Goal: Task Accomplishment & Management: Manage account settings

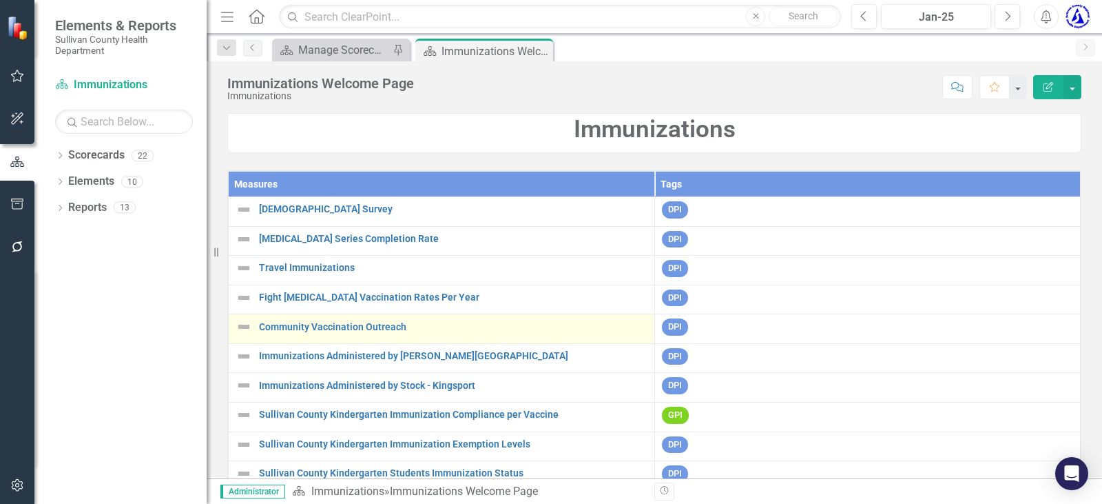
click at [315, 335] on div "Community Vaccination Outreach" at bounding box center [442, 326] width 412 height 17
click at [319, 331] on link "Community Vaccination Outreach" at bounding box center [453, 327] width 388 height 10
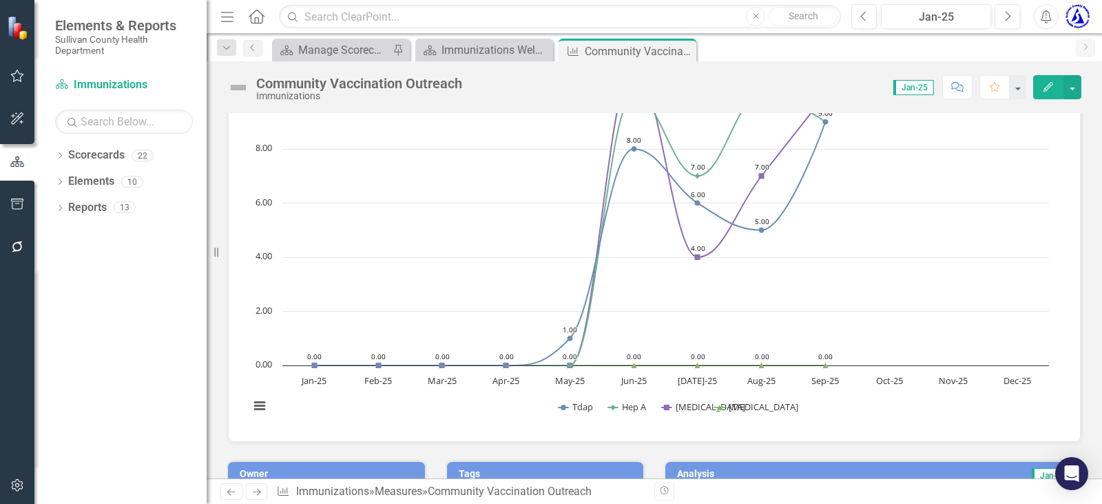
scroll to position [69, 0]
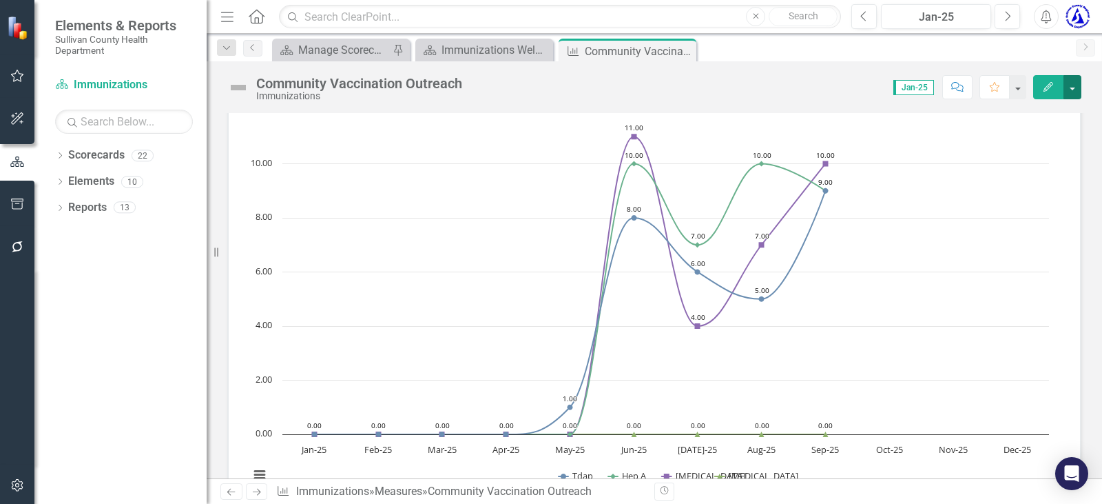
click at [1069, 86] on button "button" at bounding box center [1073, 87] width 18 height 24
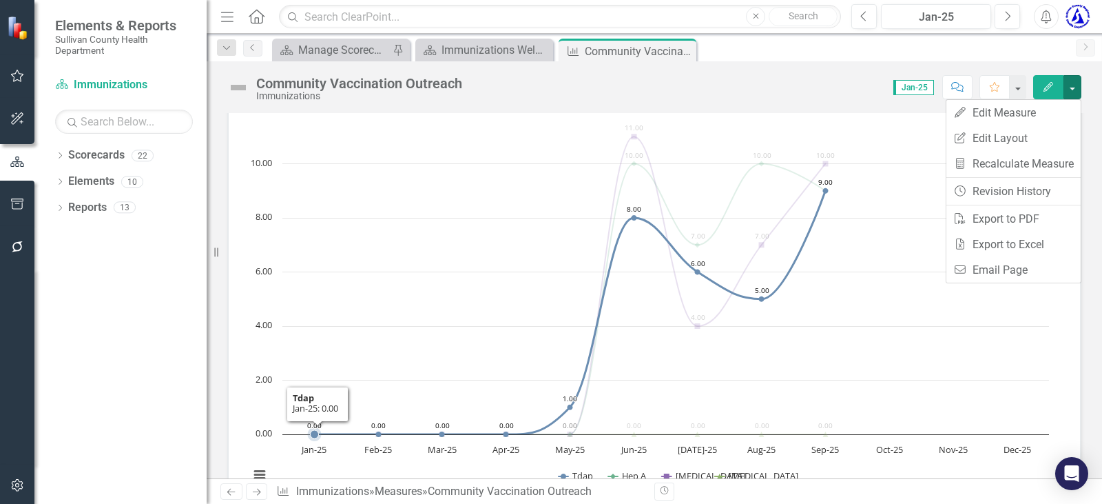
drag, startPoint x: 314, startPoint y: 119, endPoint x: 289, endPoint y: 114, distance: 26.1
click at [314, 118] on rect "Interactive chart" at bounding box center [649, 289] width 814 height 413
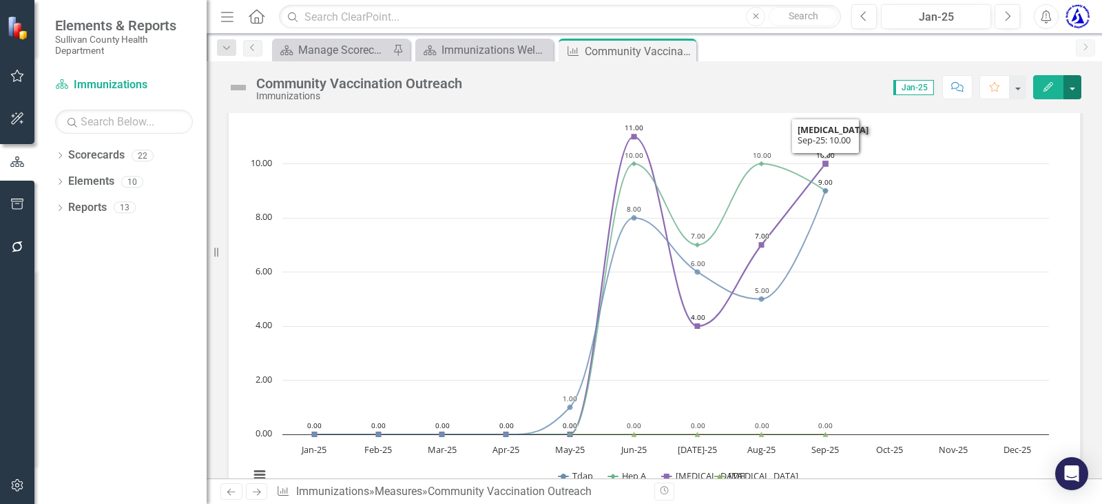
click at [1075, 86] on button "button" at bounding box center [1073, 87] width 18 height 24
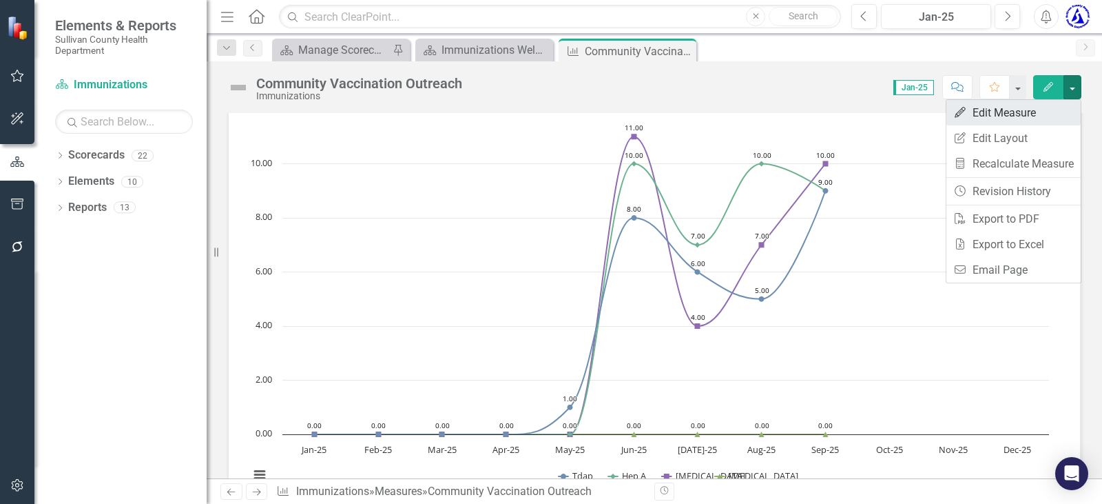
click at [1044, 110] on link "Edit Edit Measure" at bounding box center [1013, 112] width 134 height 25
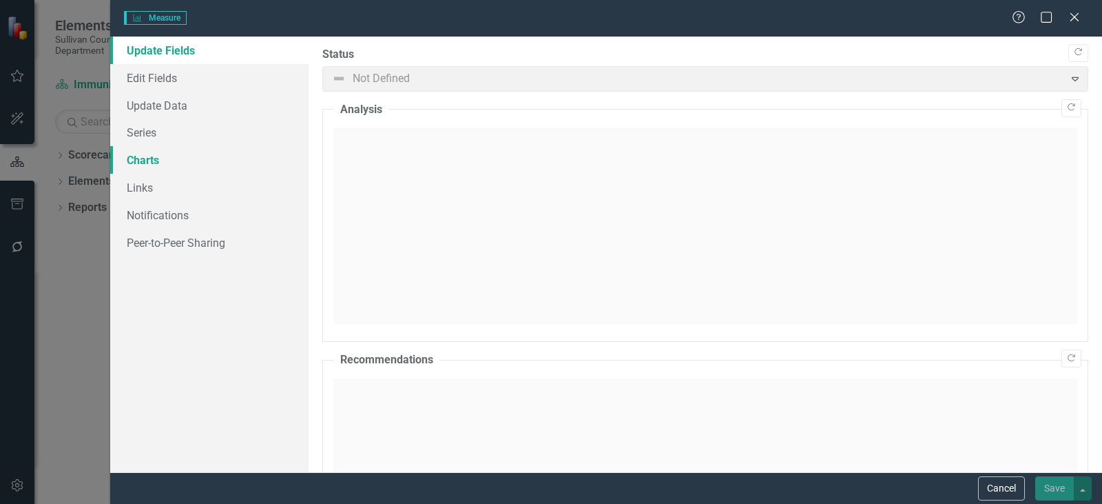
click at [143, 164] on link "Charts" at bounding box center [209, 160] width 198 height 28
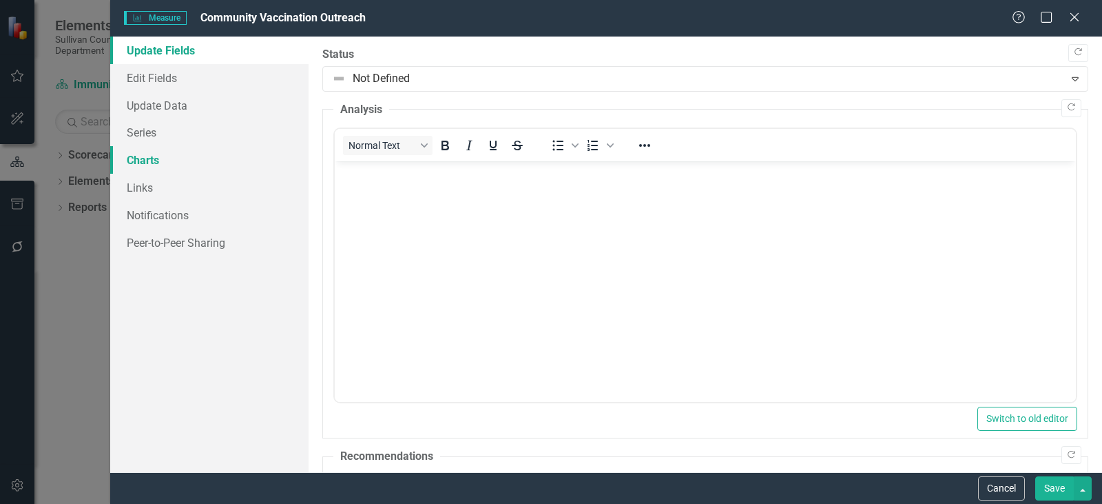
scroll to position [0, 0]
click at [164, 83] on link "Edit Fields" at bounding box center [209, 78] width 198 height 28
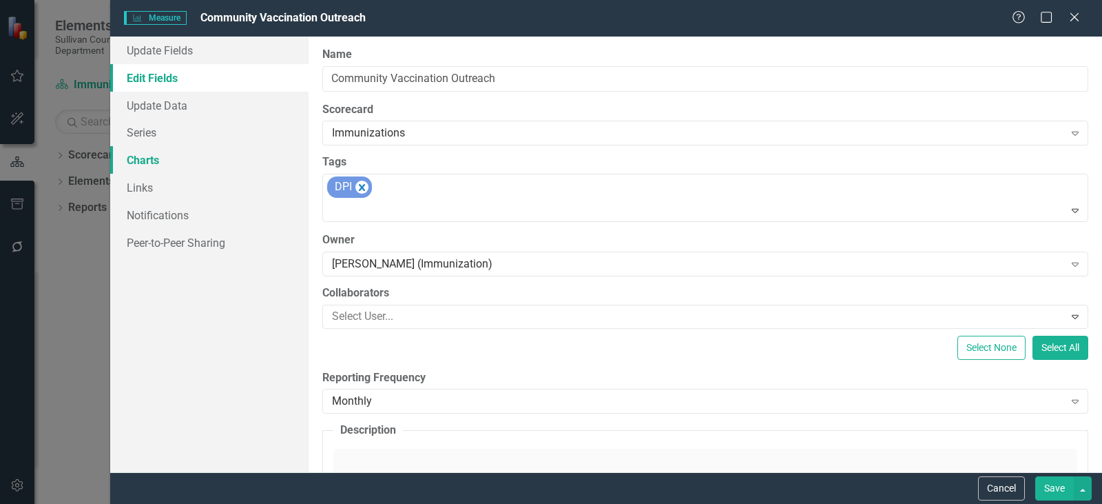
click at [145, 151] on link "Charts" at bounding box center [209, 160] width 198 height 28
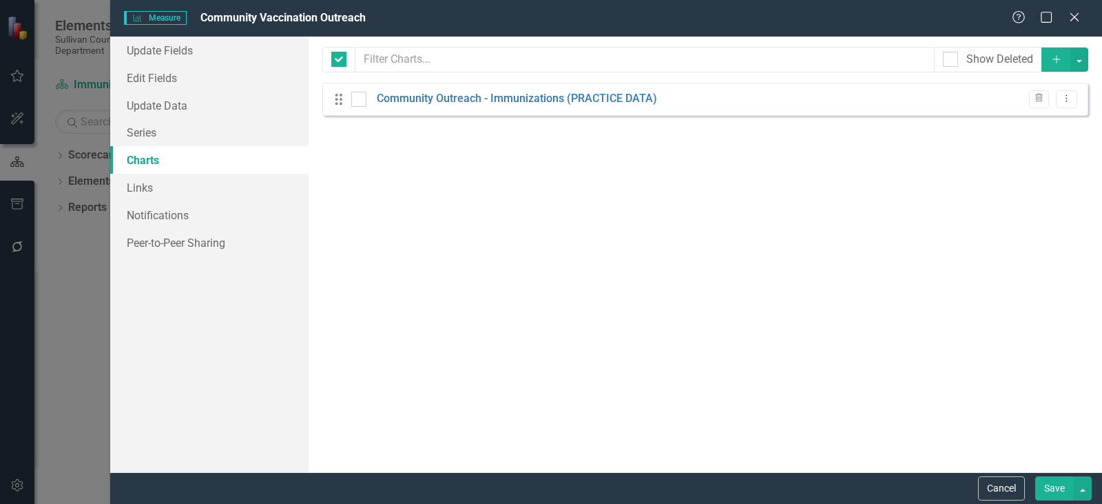
checkbox input "false"
click at [433, 94] on link "Community Outreach - Immunizations (PRACTICE DATA)" at bounding box center [517, 99] width 280 height 16
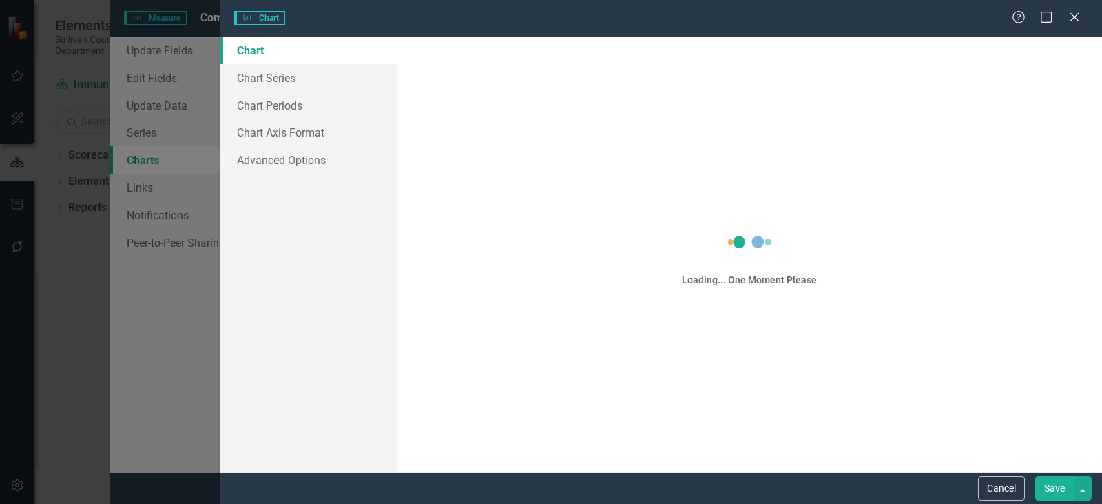
click at [433, 94] on body "Elements & Reports Sullivan County Health Department Scorecard Immunizations Se…" at bounding box center [551, 252] width 1102 height 504
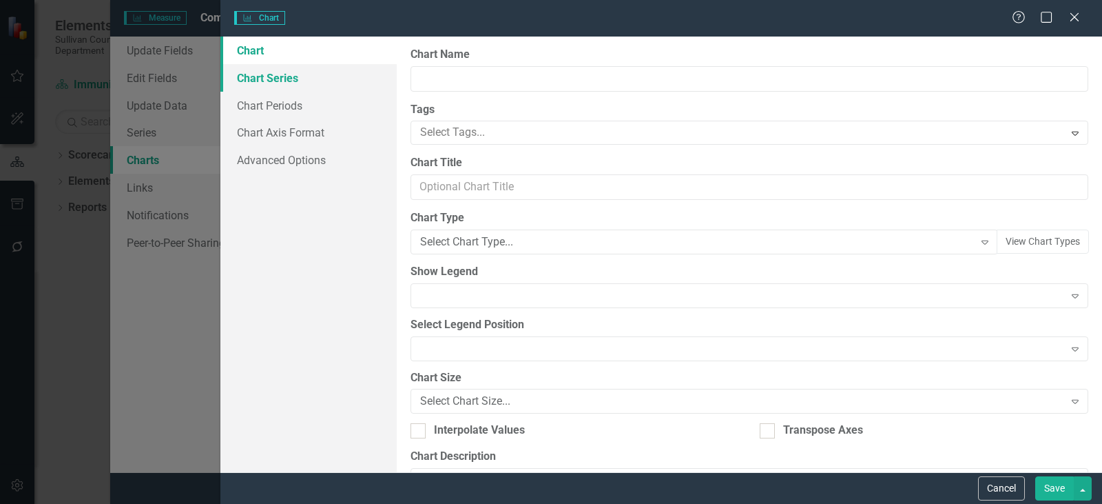
type input "Community Outreach - Immunizations (PRACTICE DATA)"
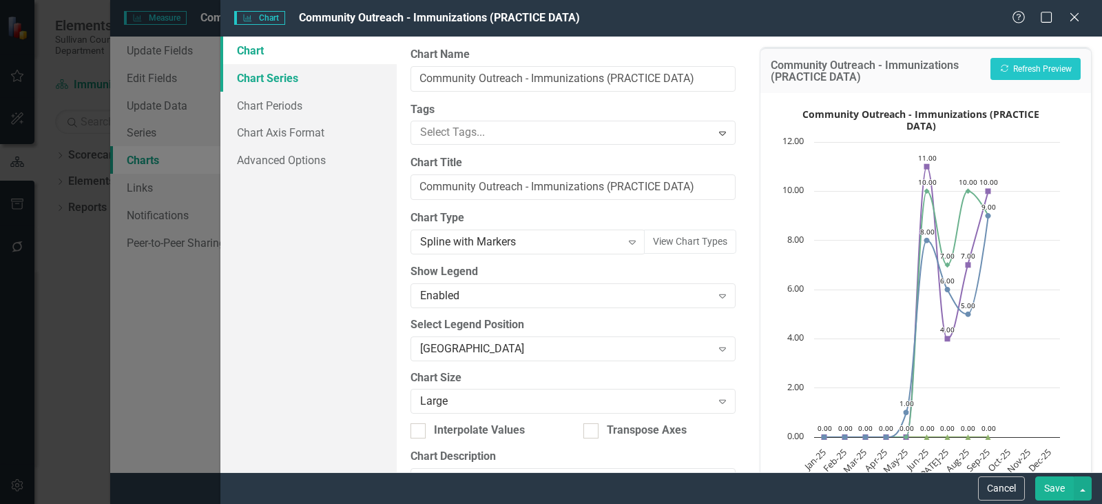
click at [265, 78] on link "Chart Series" at bounding box center [308, 78] width 176 height 28
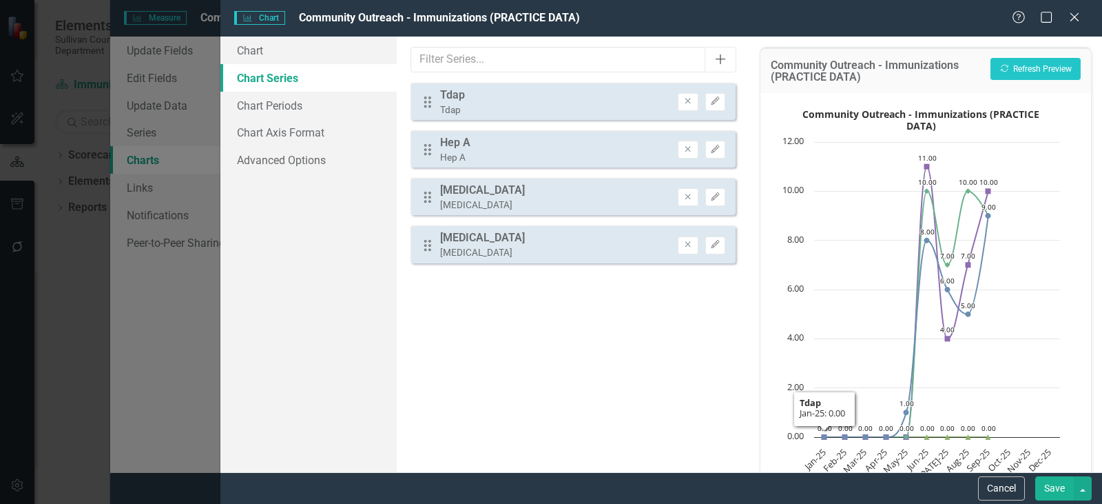
click at [722, 60] on icon "Add" at bounding box center [721, 59] width 14 height 11
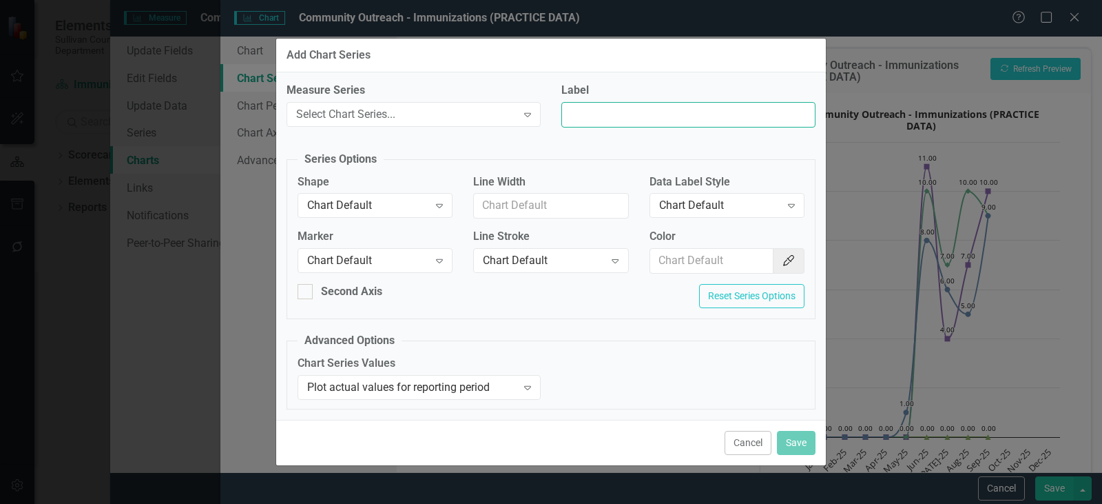
click at [606, 114] on input "Label" at bounding box center [688, 114] width 254 height 25
type input "Patients Served"
click at [475, 112] on div "Select Chart Series..." at bounding box center [406, 114] width 220 height 16
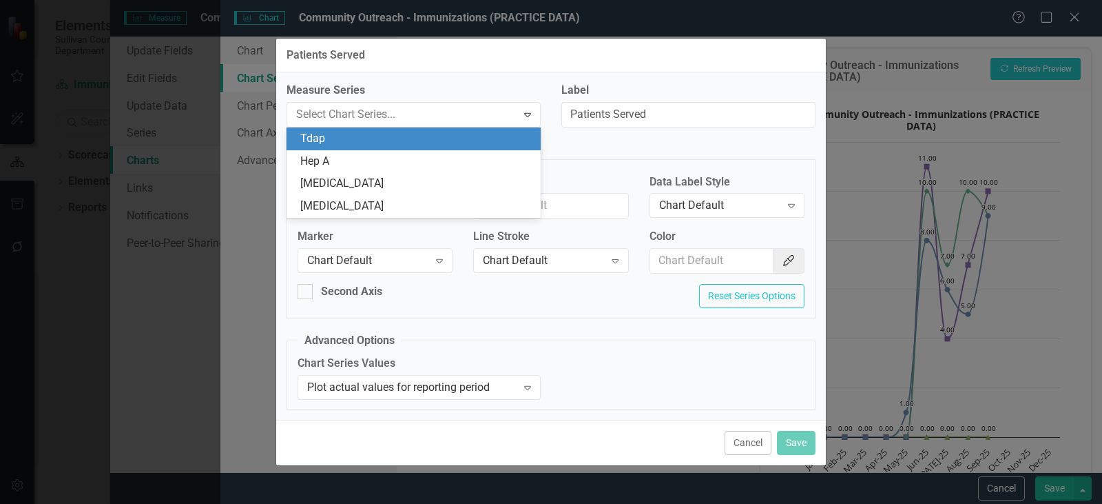
click at [562, 70] on div "Patients Served" at bounding box center [551, 56] width 550 height 34
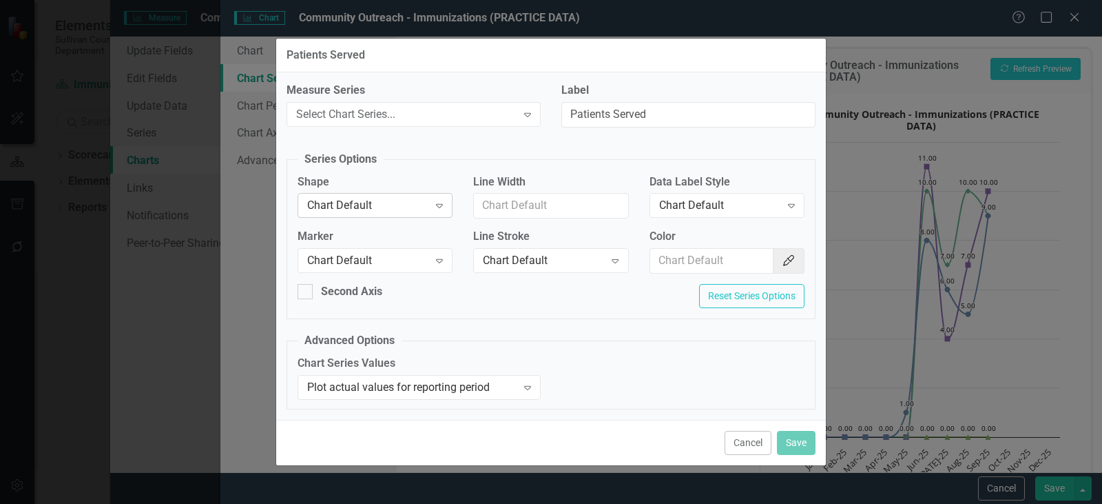
click at [437, 194] on div "Chart Default Expand" at bounding box center [375, 205] width 155 height 25
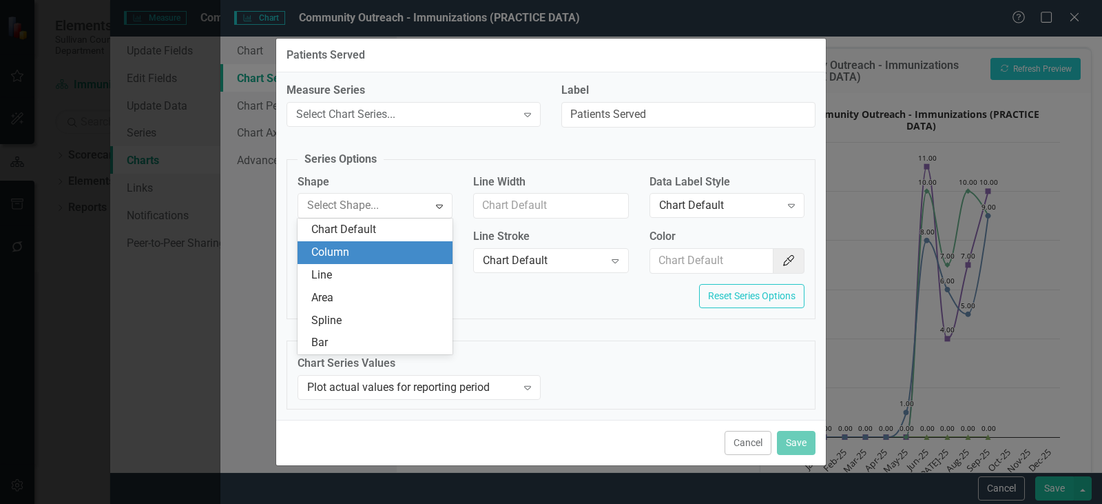
click at [386, 247] on div "Column" at bounding box center [377, 253] width 133 height 16
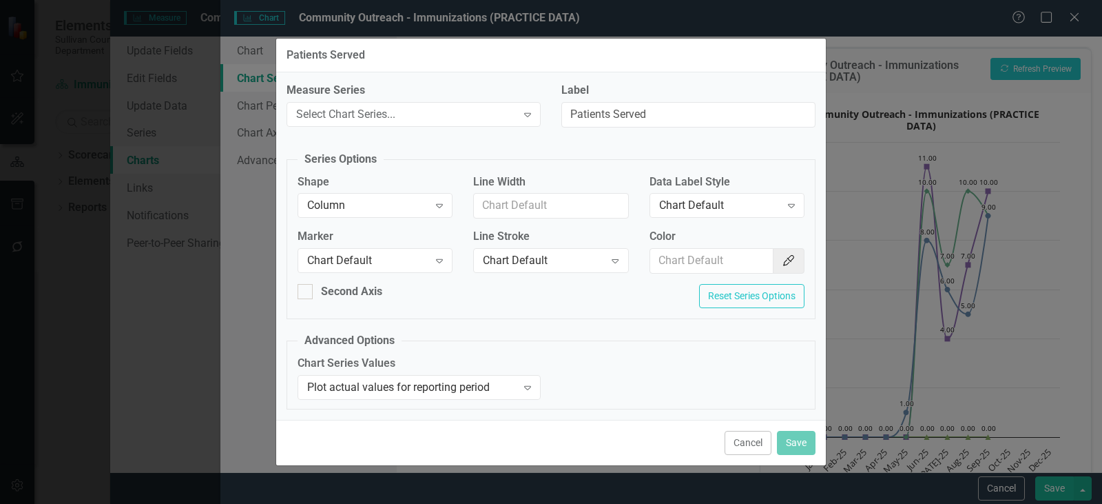
drag, startPoint x: 497, startPoint y: 296, endPoint x: 462, endPoint y: 269, distance: 43.7
click at [496, 296] on div "Second Axis Reset Series Options" at bounding box center [551, 301] width 528 height 34
click at [450, 258] on div "Expand" at bounding box center [439, 260] width 25 height 22
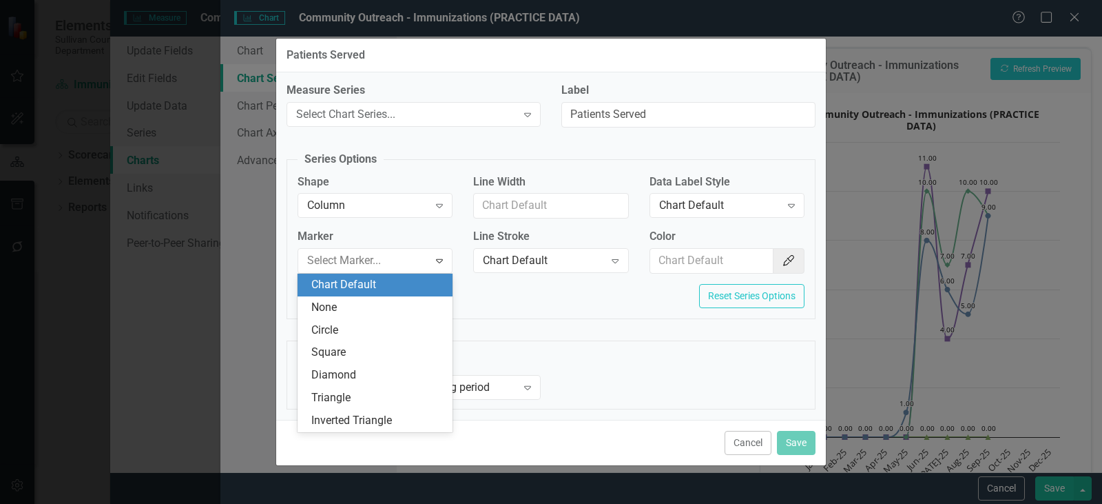
drag, startPoint x: 538, startPoint y: 333, endPoint x: 548, endPoint y: 327, distance: 11.5
click at [538, 333] on fieldset "Advanced Options Chart Series Values Plot actual values for reporting period Ex…" at bounding box center [551, 371] width 529 height 76
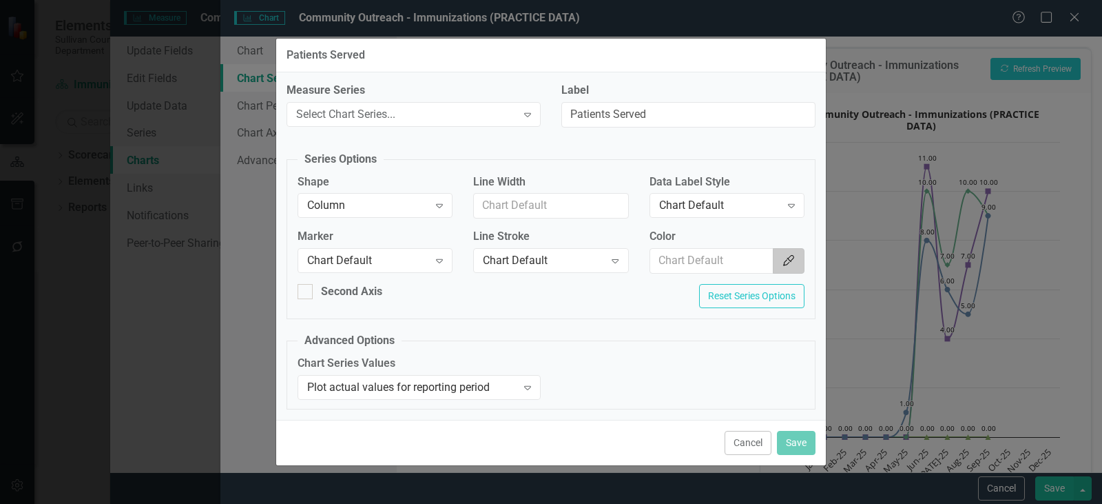
click at [796, 262] on button "Color Picker" at bounding box center [789, 260] width 32 height 25
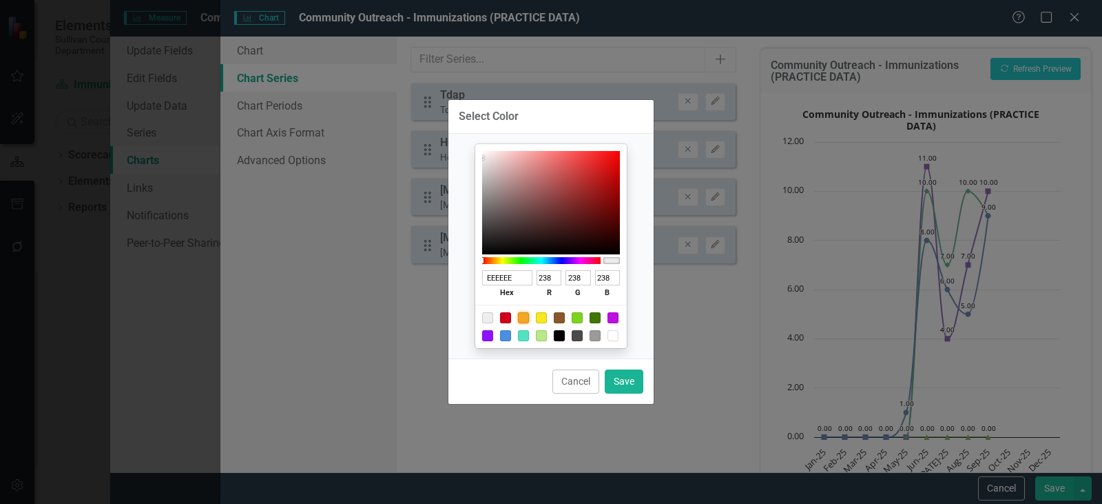
click at [520, 318] on div at bounding box center [523, 317] width 11 height 11
type input "F5A623"
type input "245"
type input "166"
type input "35"
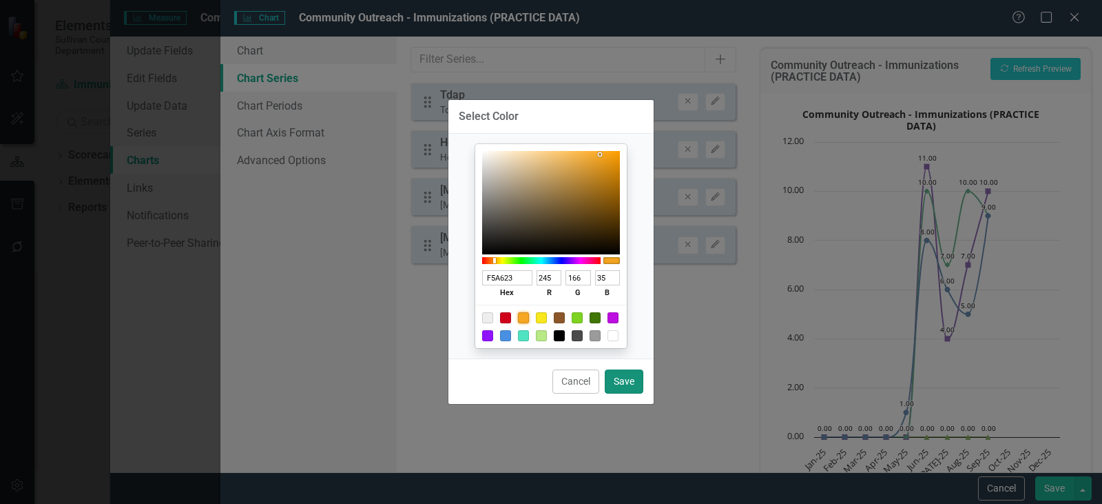
click at [624, 386] on button "Save" at bounding box center [624, 381] width 39 height 24
type input "#f5a623"
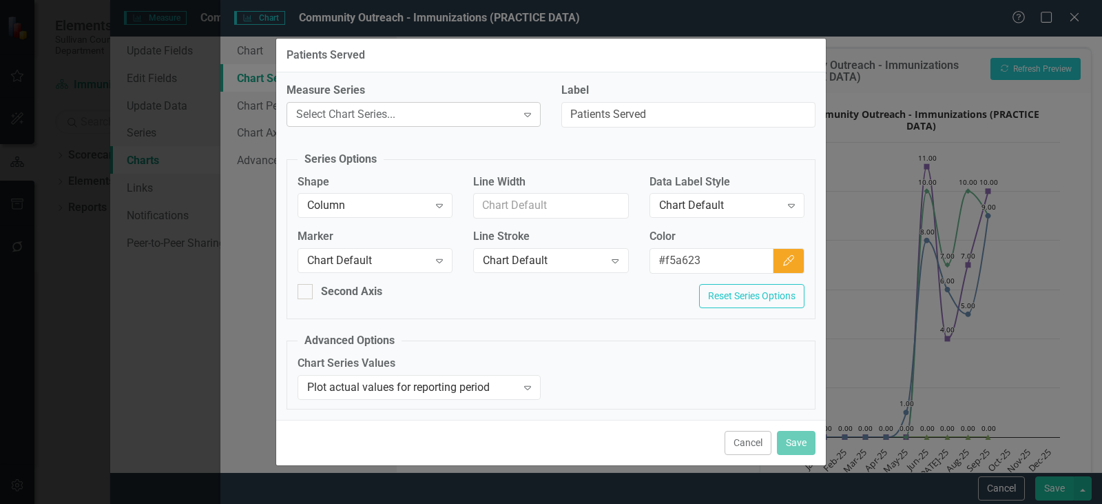
click at [533, 116] on icon "Expand" at bounding box center [528, 114] width 14 height 11
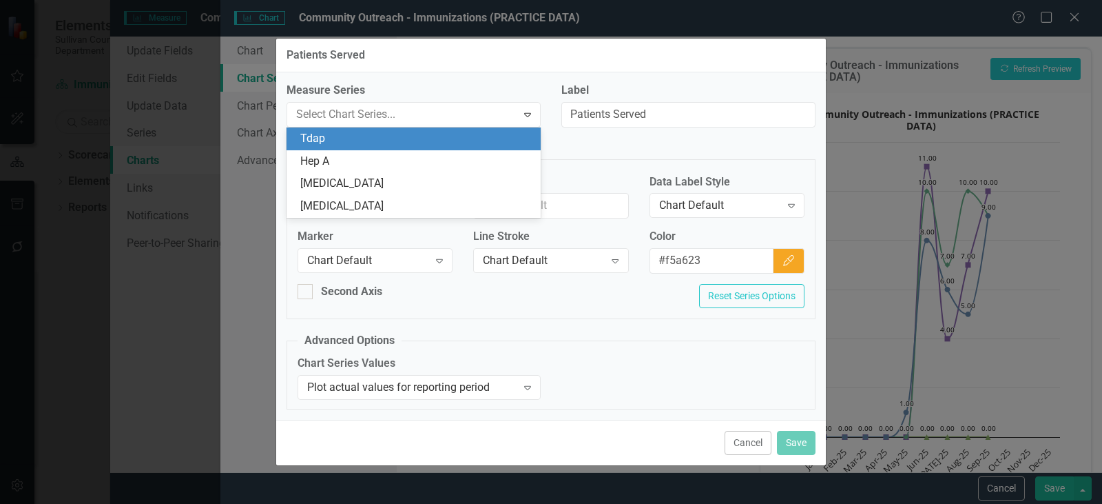
drag, startPoint x: 752, startPoint y: 442, endPoint x: 807, endPoint y: 70, distance: 375.3
click at [752, 441] on button "Cancel" at bounding box center [748, 443] width 47 height 24
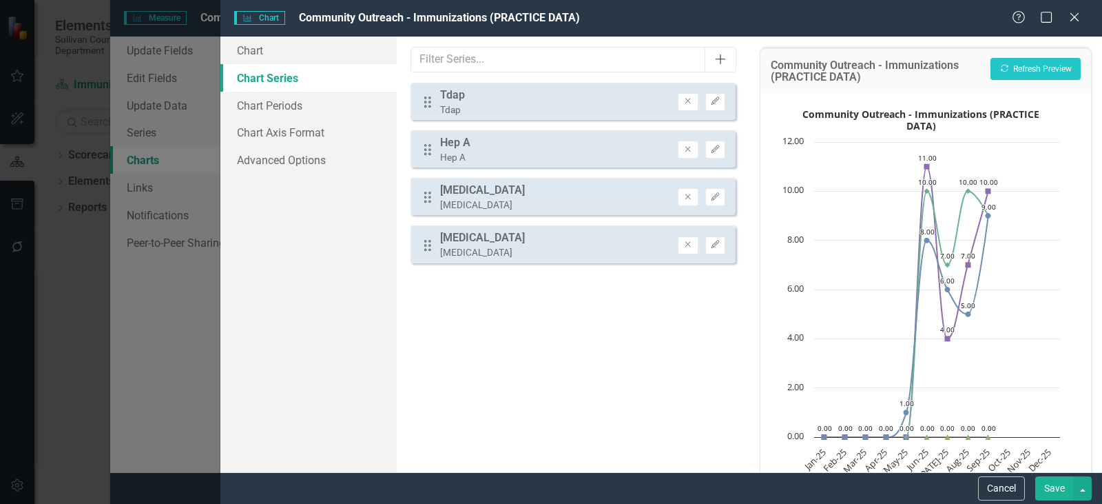
click at [728, 55] on button "Add" at bounding box center [721, 59] width 32 height 25
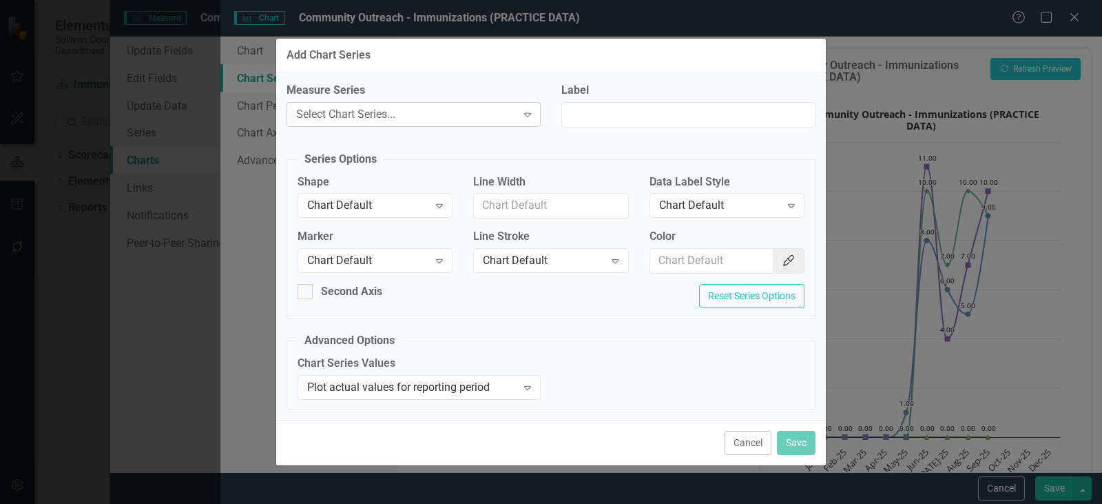
click at [523, 110] on icon "Expand" at bounding box center [528, 114] width 14 height 11
click at [732, 438] on button "Cancel" at bounding box center [748, 443] width 47 height 24
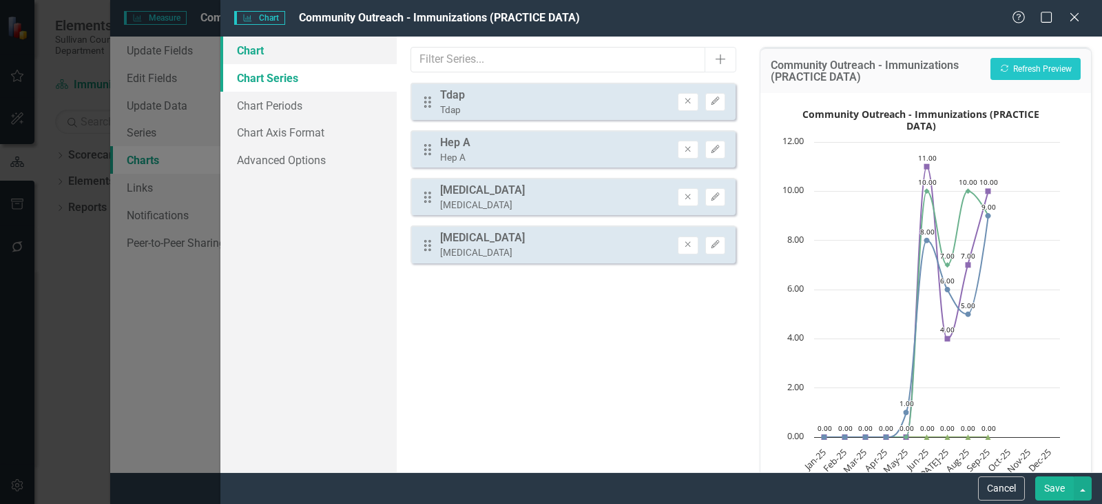
click at [268, 54] on link "Chart" at bounding box center [308, 51] width 176 height 28
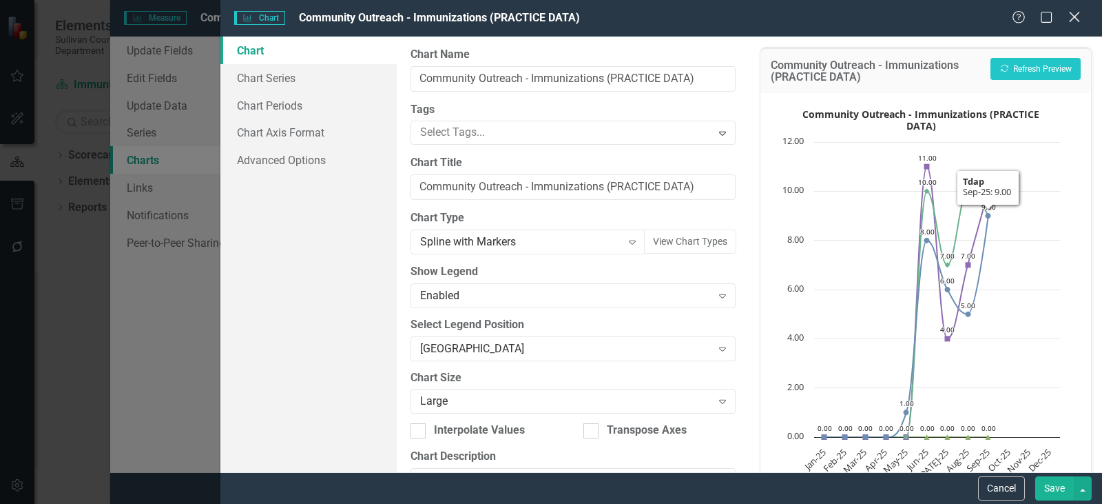
click at [1082, 24] on div "Close" at bounding box center [1074, 18] width 17 height 19
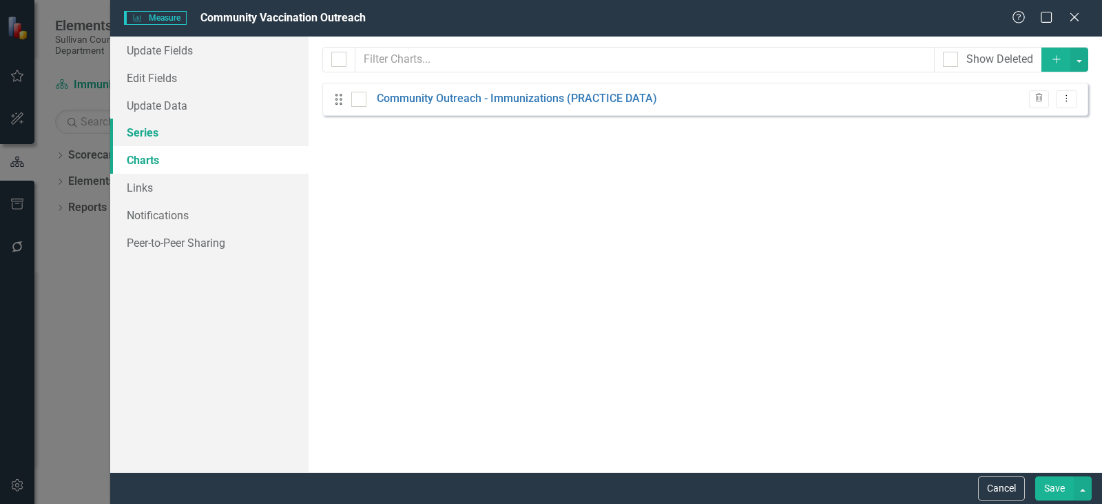
click at [172, 129] on link "Series" at bounding box center [209, 132] width 198 height 28
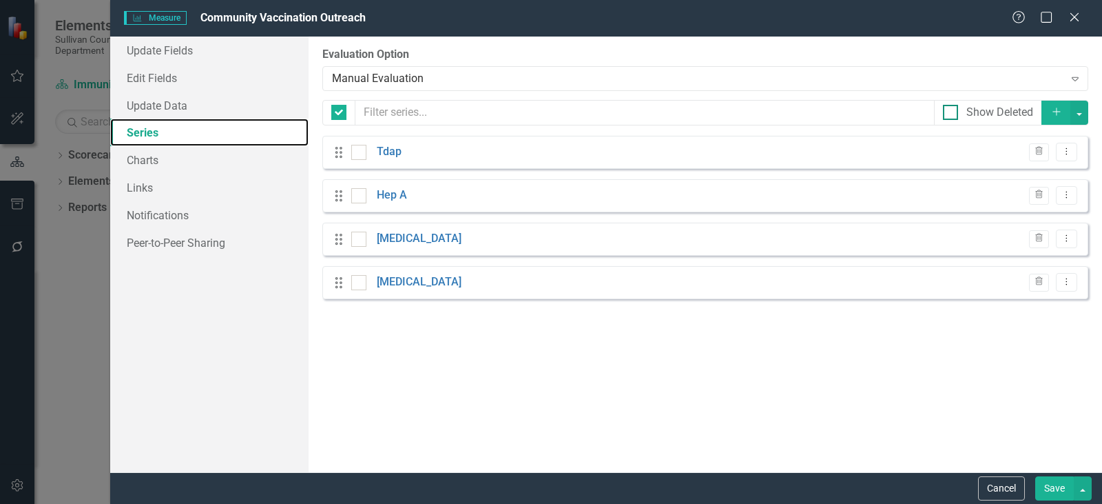
checkbox input "false"
click at [1045, 113] on button "Add" at bounding box center [1057, 113] width 30 height 24
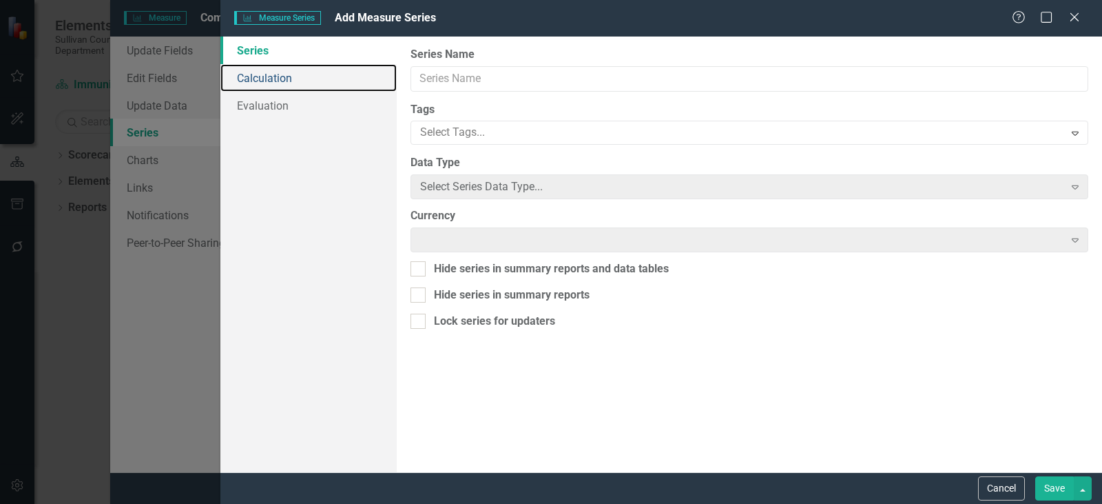
click at [484, 68] on div "Series Calculation Evaluation From this page, you can edit the name, type, and …" at bounding box center [661, 254] width 882 height 435
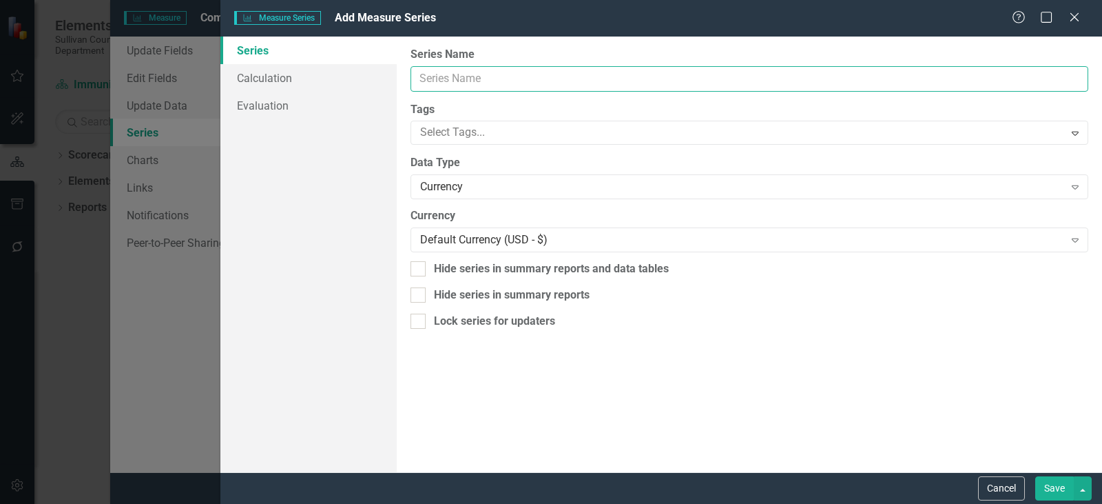
click at [486, 72] on input "Name" at bounding box center [750, 78] width 678 height 25
type input "p"
type input "Patients Served"
click at [488, 187] on div "Currency" at bounding box center [742, 187] width 644 height 16
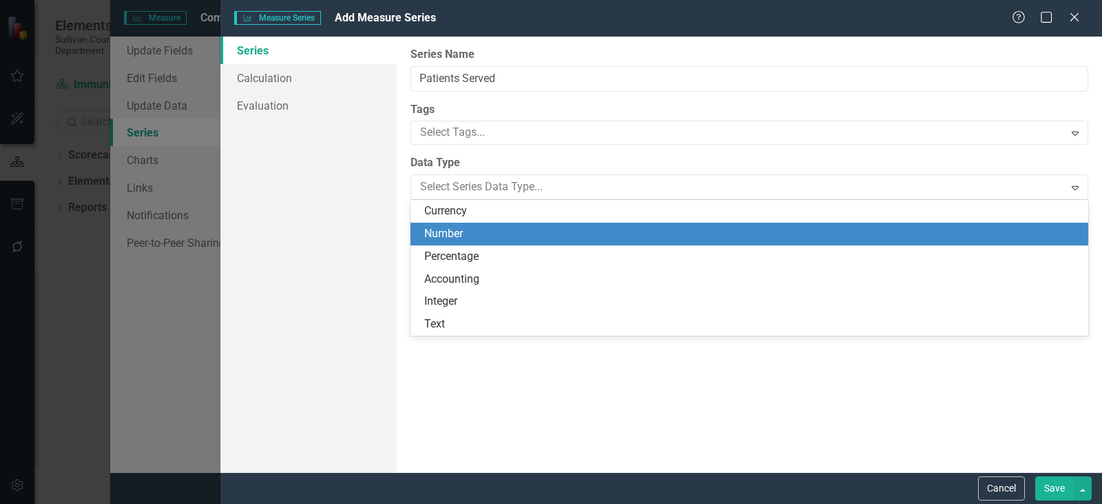
click at [479, 238] on div "Number" at bounding box center [752, 234] width 656 height 16
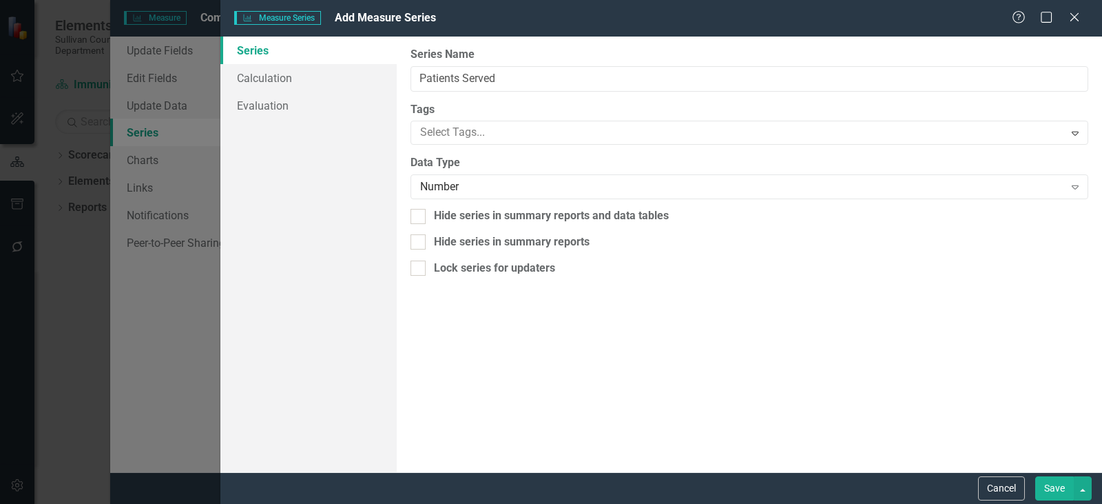
click at [1061, 488] on button "Save" at bounding box center [1054, 488] width 39 height 24
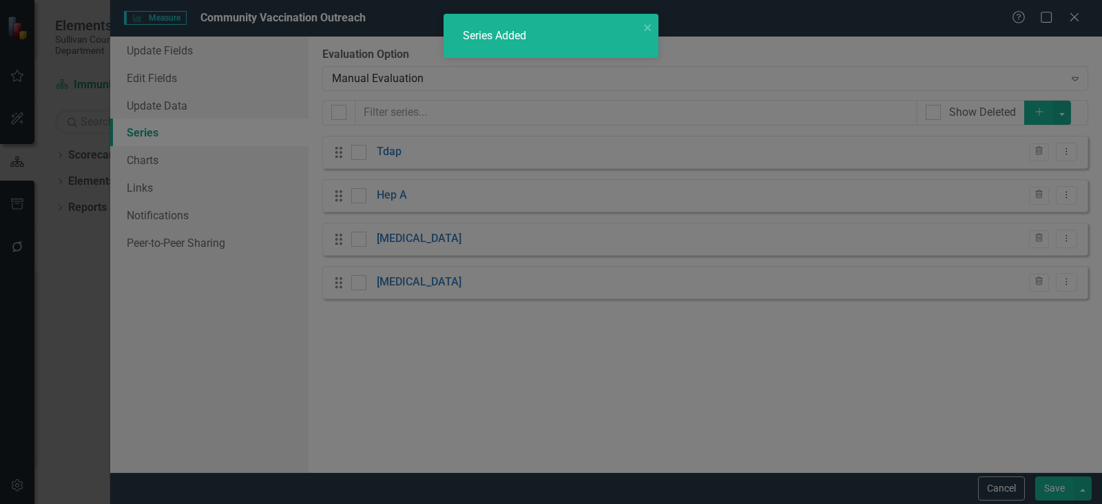
click at [1025, 113] on div "Show Deleted" at bounding box center [971, 112] width 108 height 25
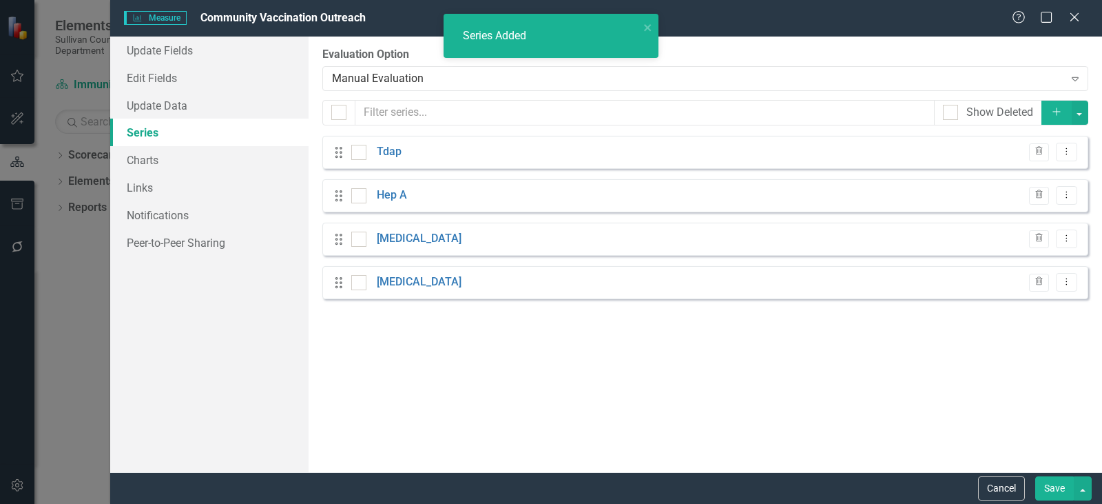
click at [1062, 105] on button "Add" at bounding box center [1057, 113] width 30 height 24
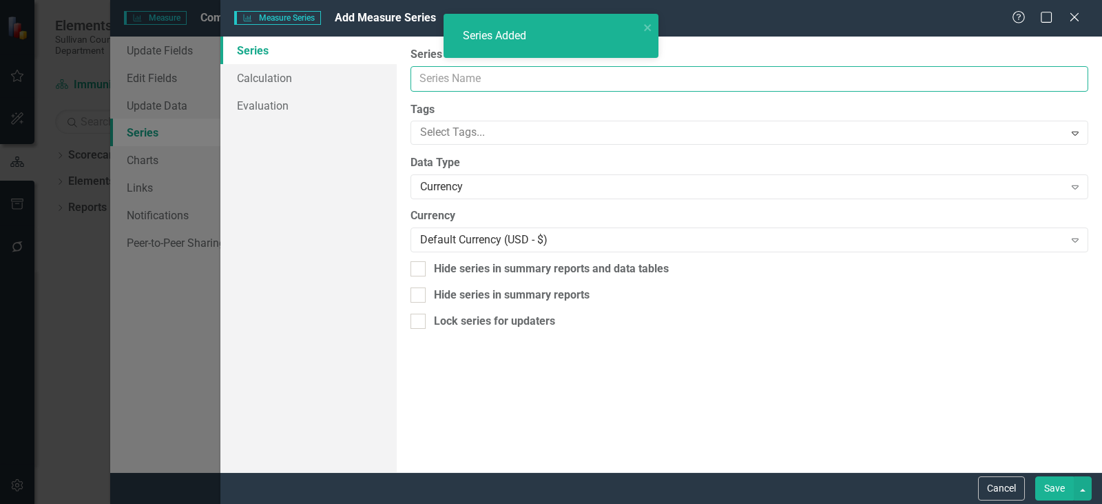
click at [457, 75] on input "Name" at bounding box center [750, 78] width 678 height 25
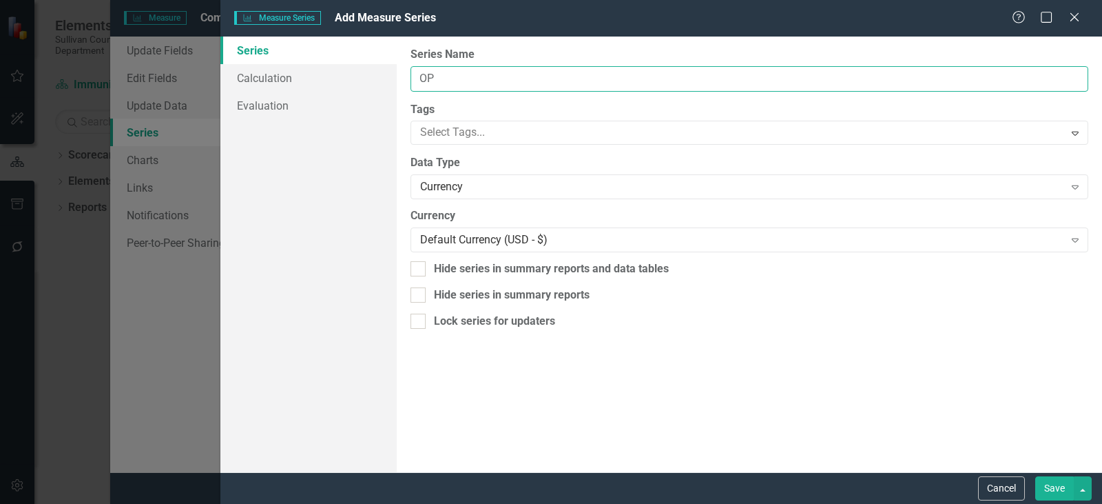
type input "O"
type input "# of Outreach Events"
click at [498, 190] on div "Currency" at bounding box center [742, 187] width 644 height 16
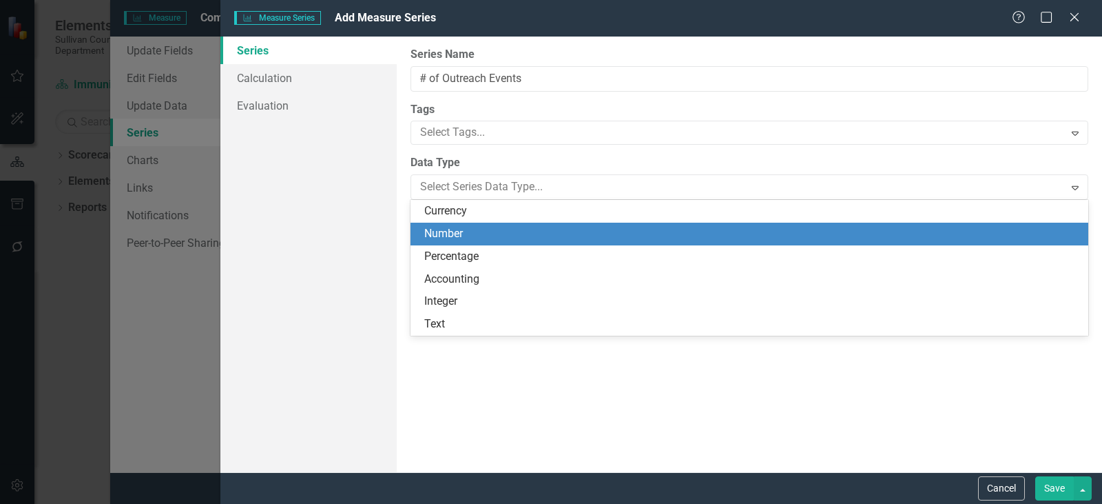
click at [478, 243] on div "Number" at bounding box center [750, 233] width 678 height 23
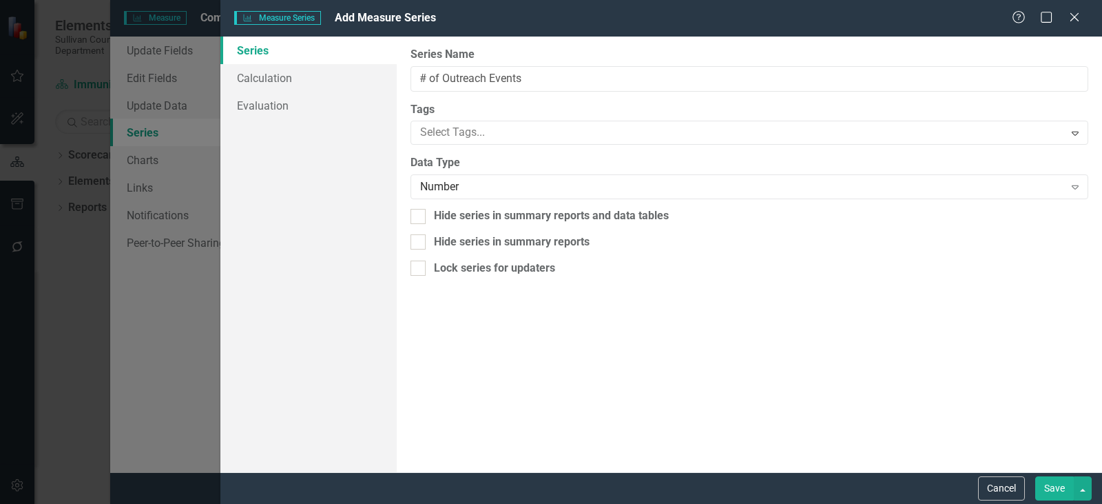
click at [1046, 490] on button "Save" at bounding box center [1054, 488] width 39 height 24
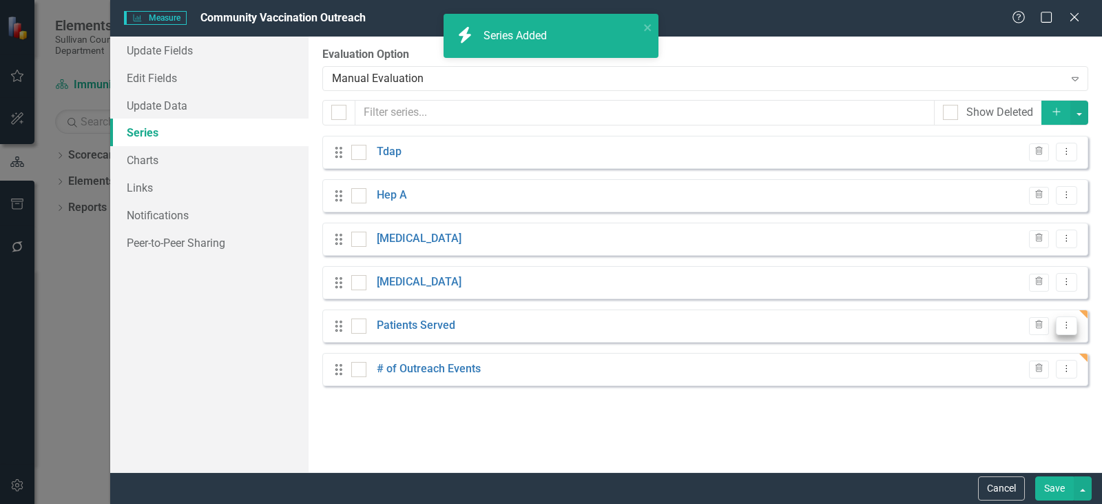
click at [1067, 327] on icon at bounding box center [1066, 325] width 1 height 7
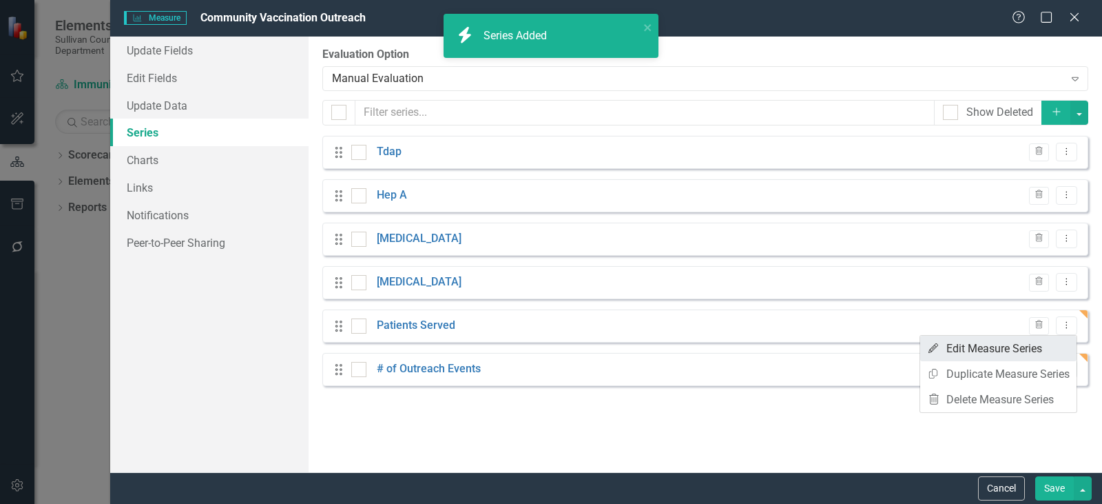
click at [1018, 351] on link "Edit Edit Measure Series" at bounding box center [998, 347] width 156 height 25
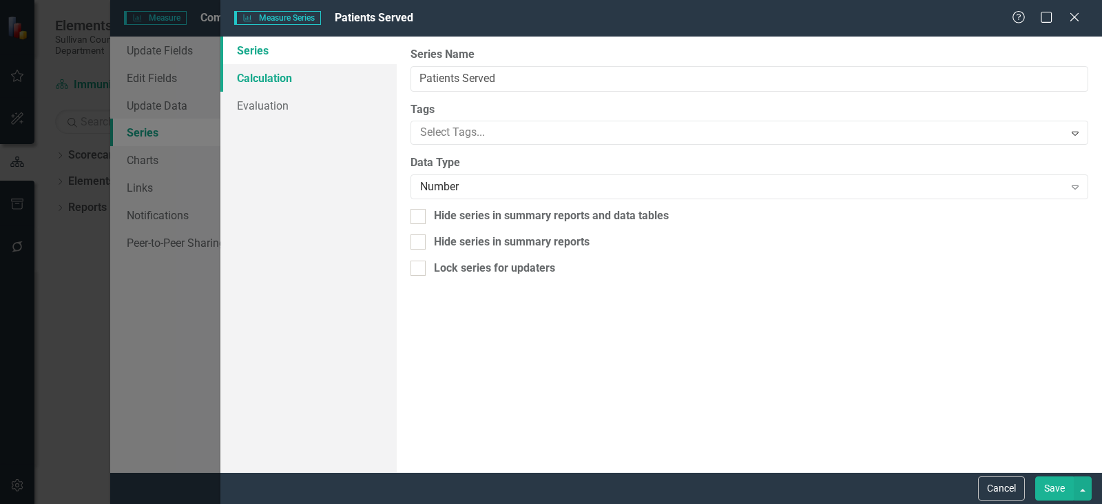
click at [291, 87] on link "Calculation" at bounding box center [308, 78] width 176 height 28
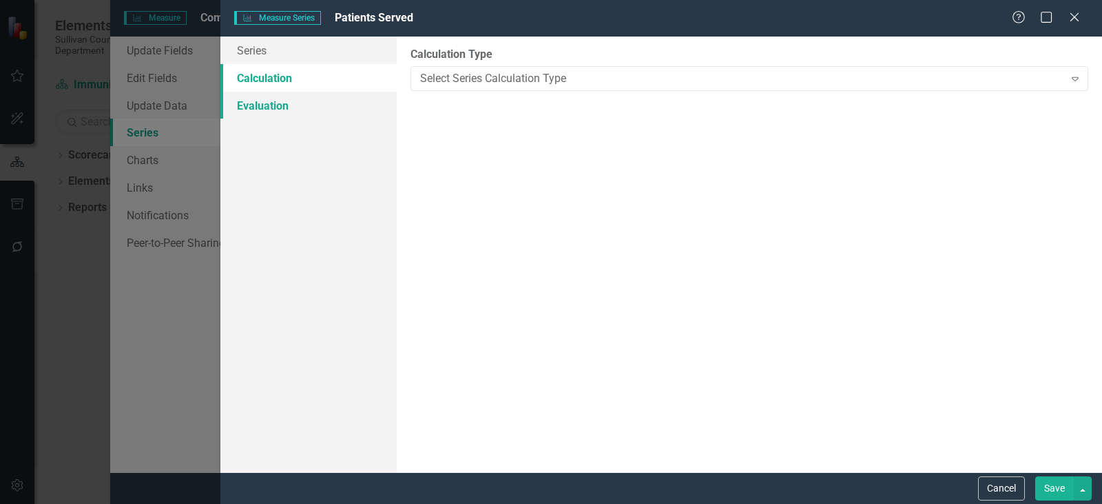
click at [290, 100] on link "Evaluation" at bounding box center [308, 106] width 176 height 28
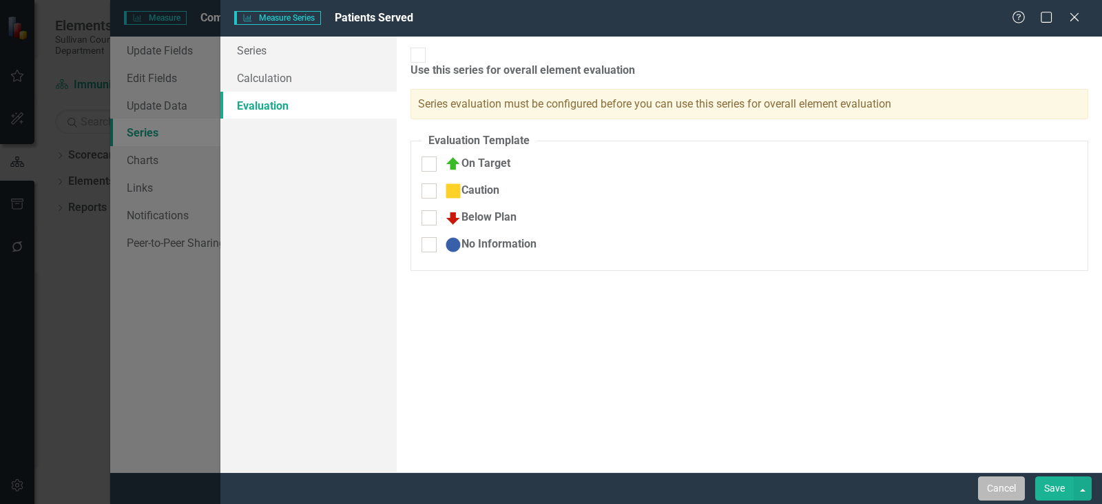
click at [1002, 487] on button "Cancel" at bounding box center [1001, 488] width 47 height 24
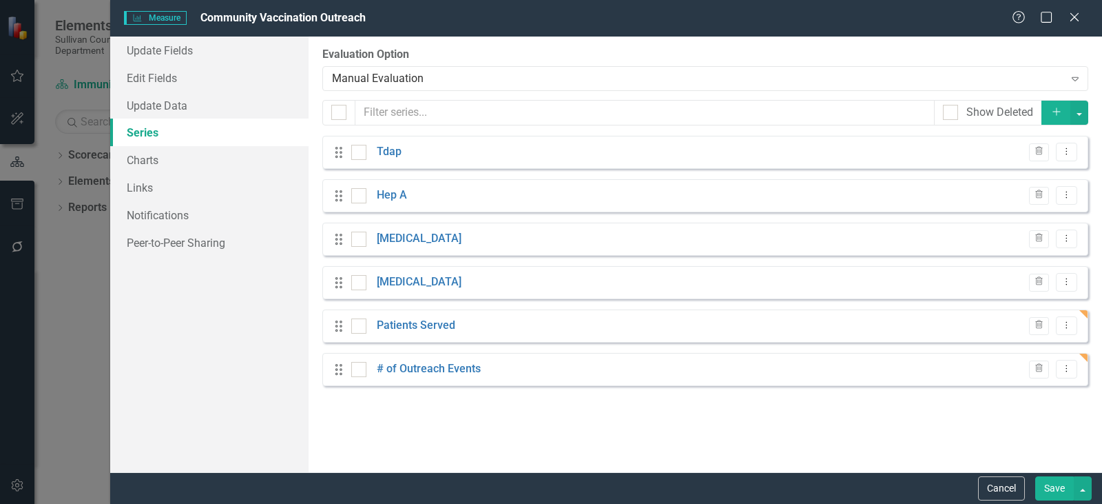
click at [1046, 482] on button "Save" at bounding box center [1054, 488] width 39 height 24
click at [154, 158] on div "Measure Measure Community Vaccination Outreach Help Maximize Close Update Field…" at bounding box center [551, 252] width 1102 height 504
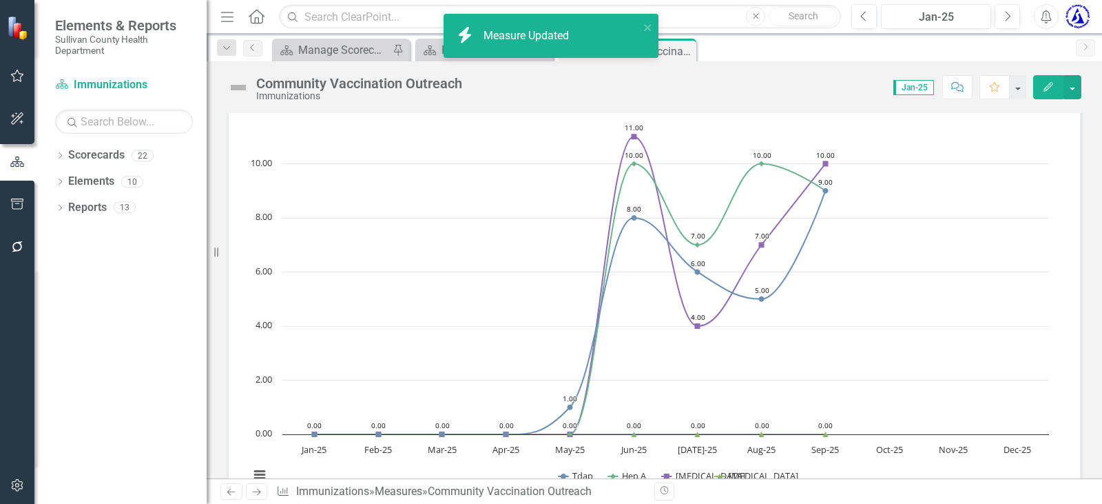
click at [342, 87] on div "Community Vaccination Outreach" at bounding box center [359, 83] width 206 height 15
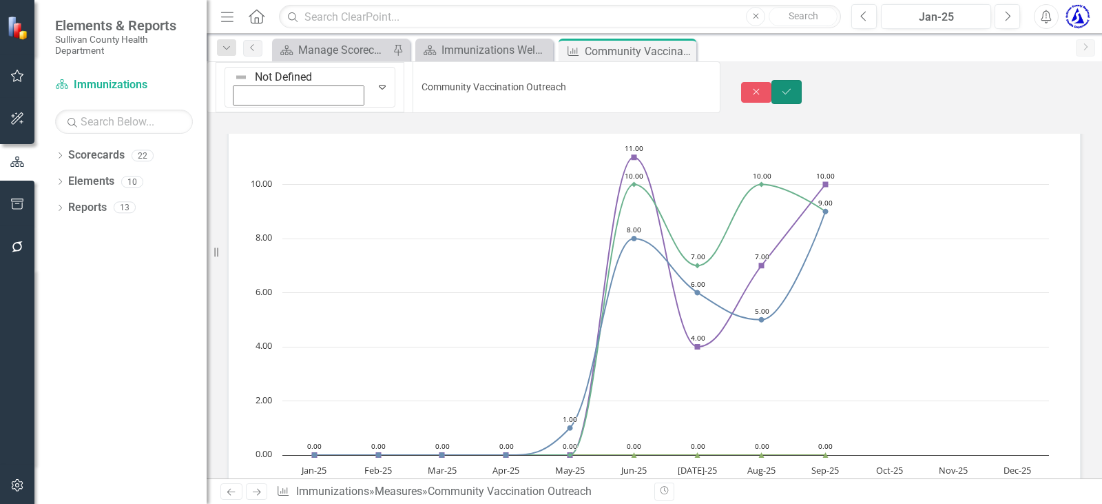
click at [802, 89] on button "Save" at bounding box center [786, 92] width 30 height 24
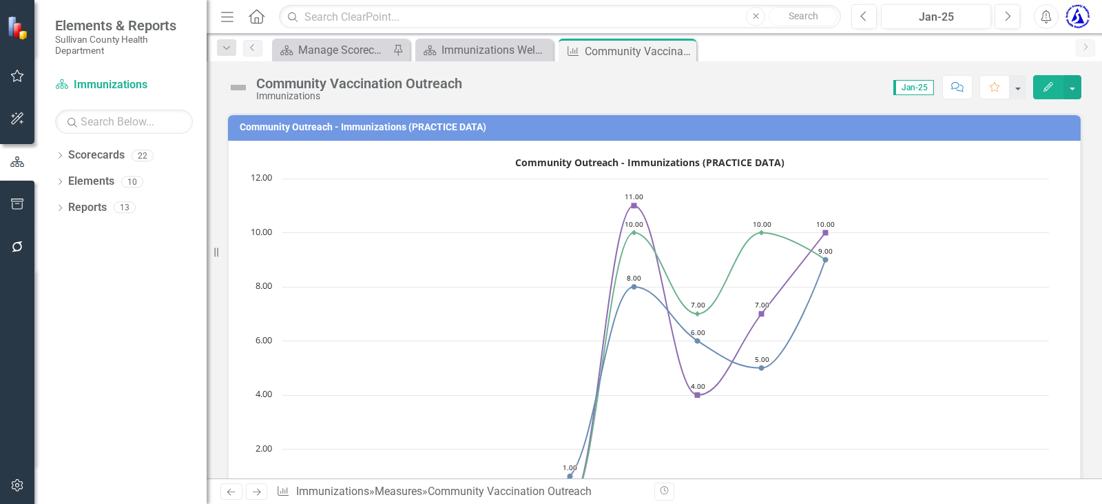
click at [429, 127] on h3 "Community Outreach - Immunizations (PRACTICE DATA)" at bounding box center [657, 127] width 834 height 10
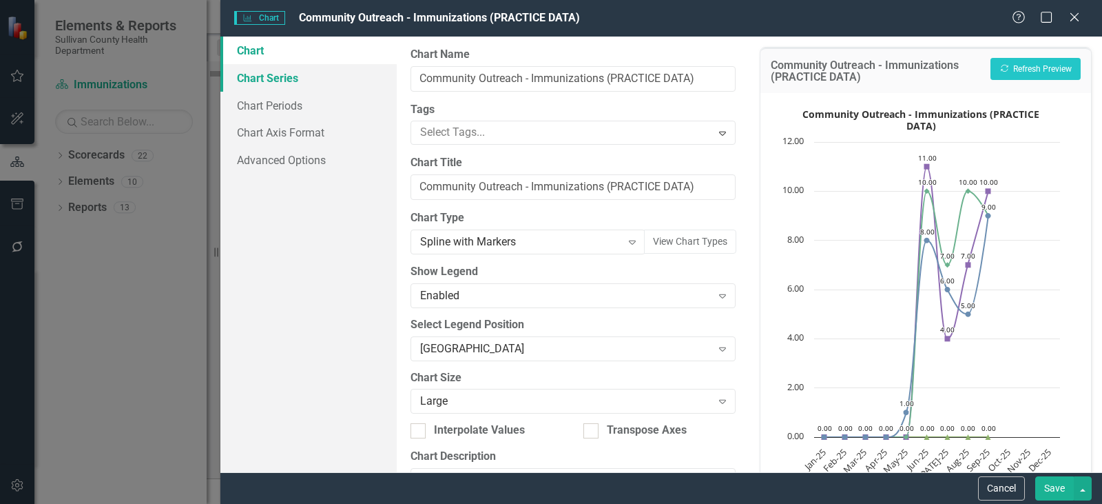
click at [277, 85] on link "Chart Series" at bounding box center [308, 78] width 176 height 28
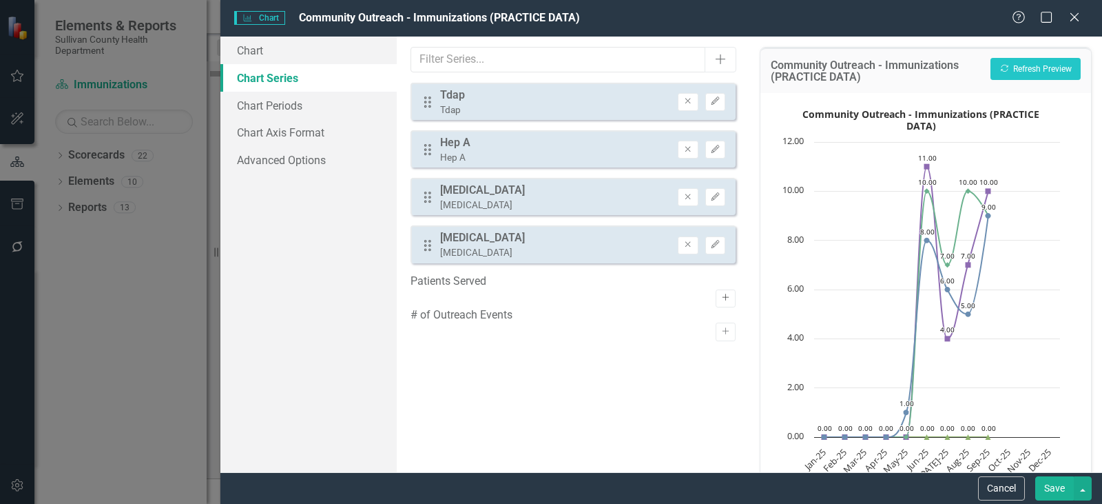
click at [721, 293] on icon "Activate" at bounding box center [726, 297] width 10 height 8
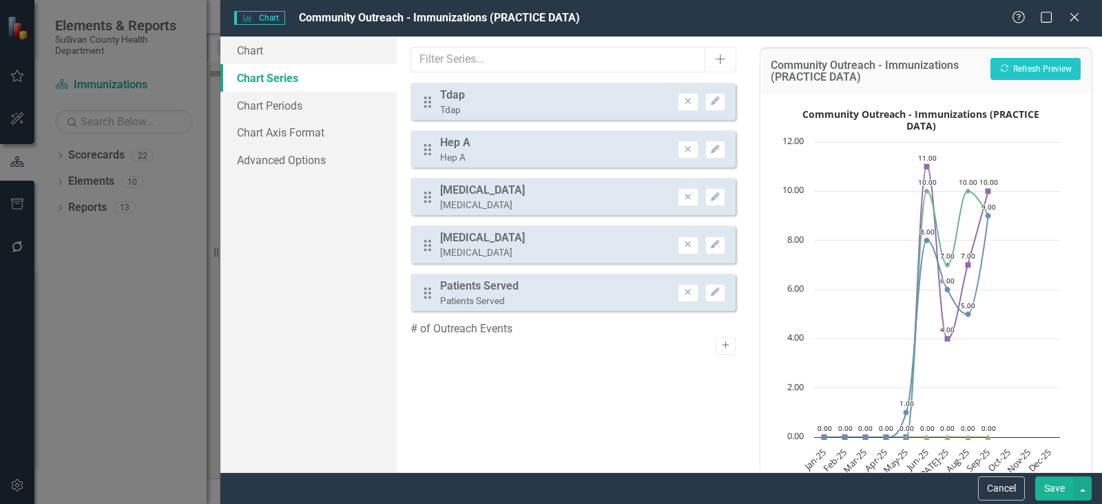
click at [721, 337] on button "Activate" at bounding box center [726, 346] width 20 height 18
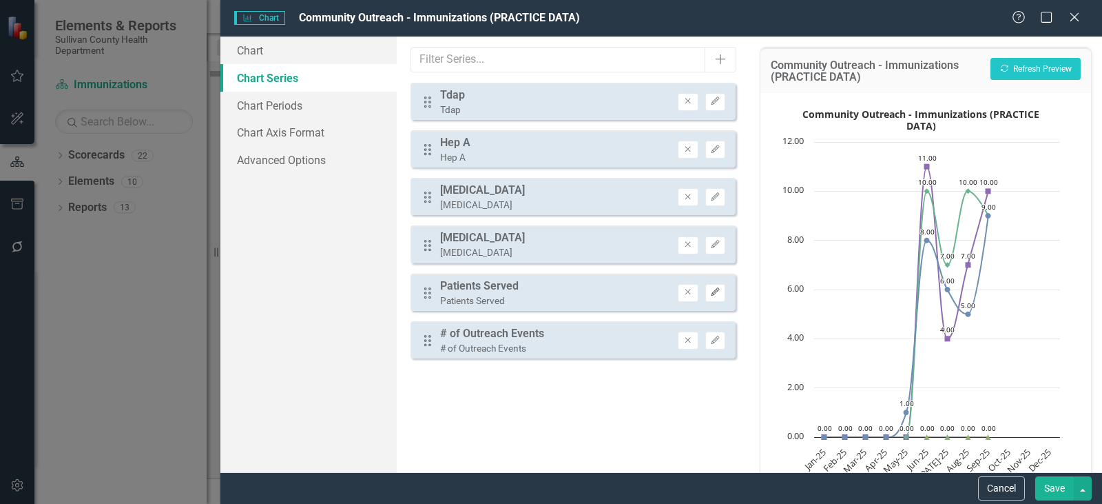
click at [711, 296] on icon "Edit" at bounding box center [715, 292] width 10 height 8
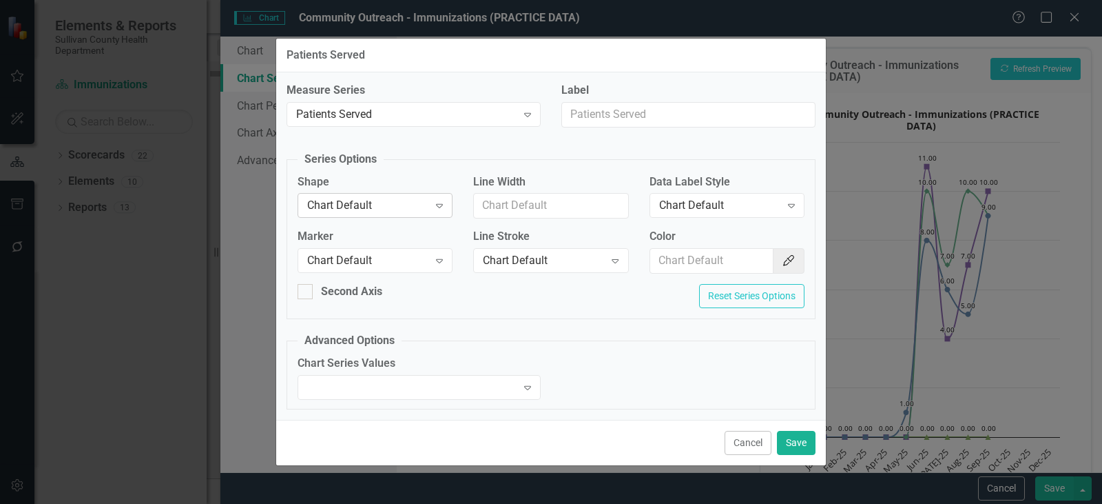
click at [438, 202] on icon "Expand" at bounding box center [440, 205] width 14 height 11
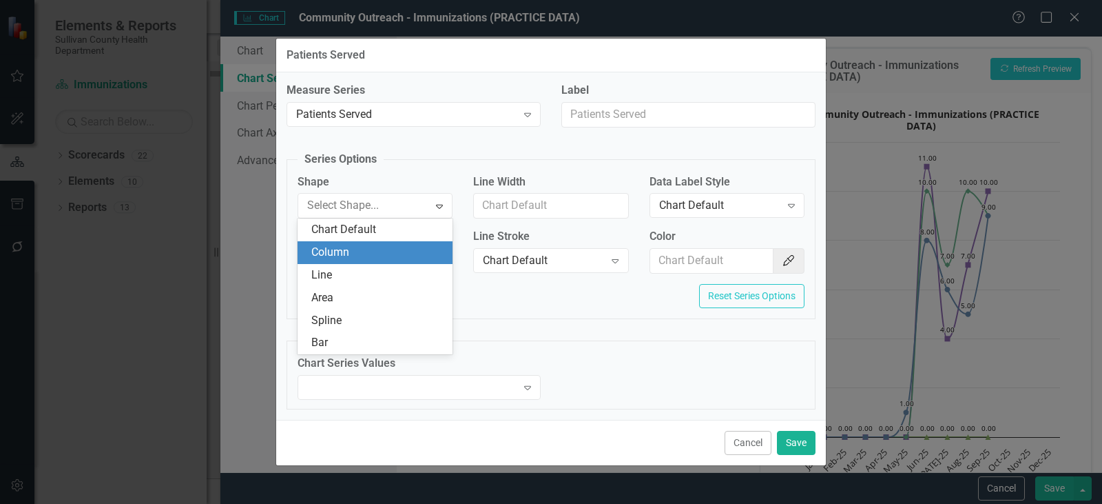
click at [388, 253] on div "Column" at bounding box center [377, 253] width 133 height 16
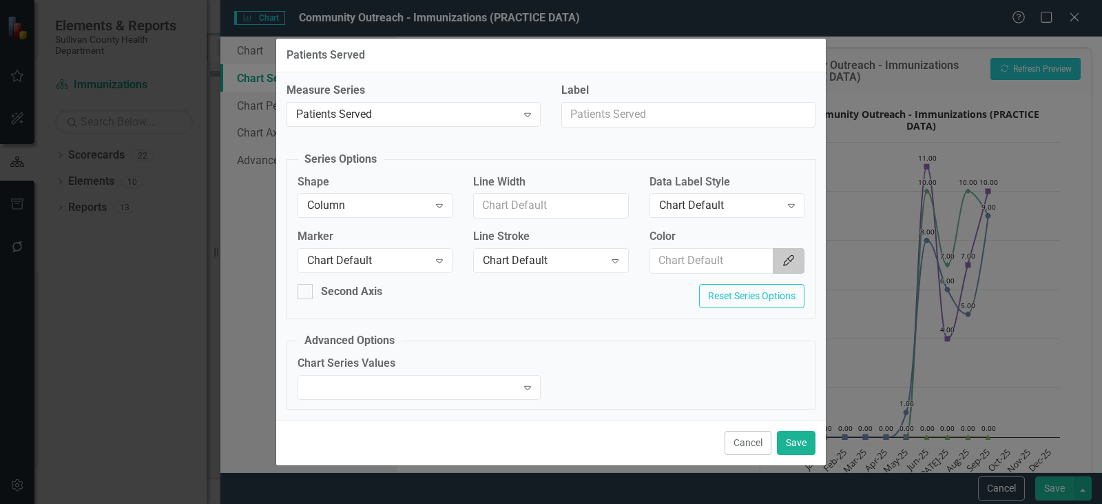
click at [794, 266] on icon "Color Picker" at bounding box center [789, 260] width 14 height 11
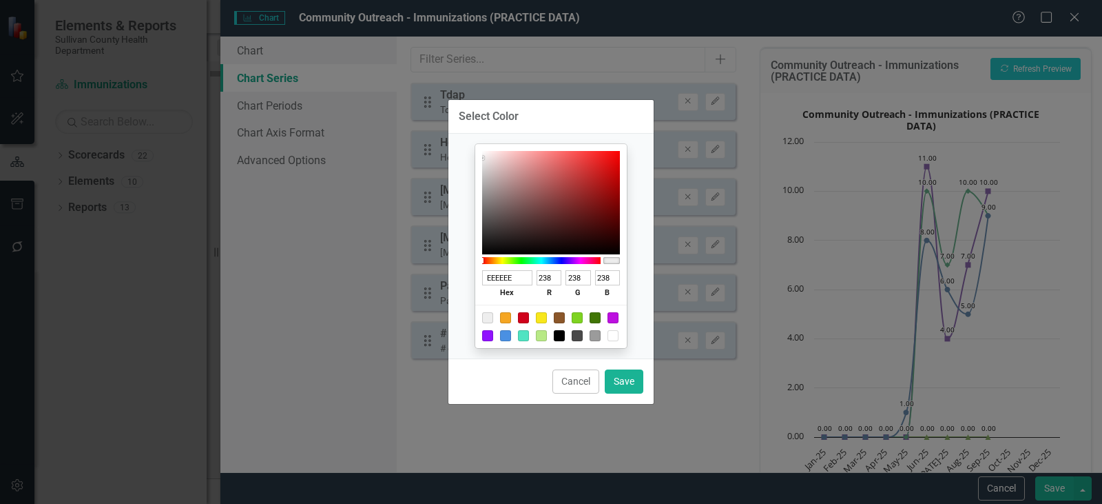
click at [508, 315] on div at bounding box center [505, 317] width 11 height 11
type input "F5A623"
type input "245"
type input "166"
type input "35"
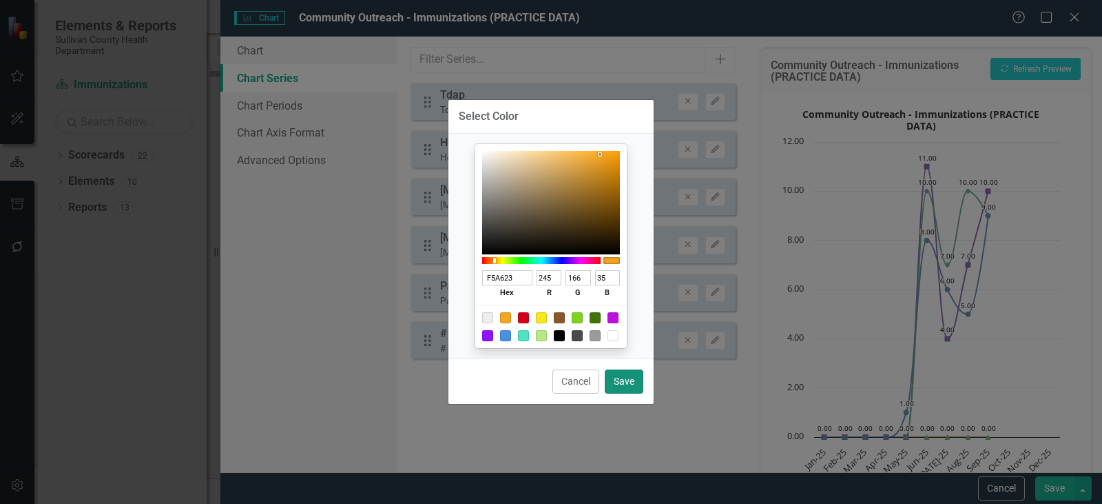
drag, startPoint x: 631, startPoint y: 389, endPoint x: 637, endPoint y: 379, distance: 12.0
click at [631, 388] on button "Save" at bounding box center [624, 381] width 39 height 24
type input "#f5a623"
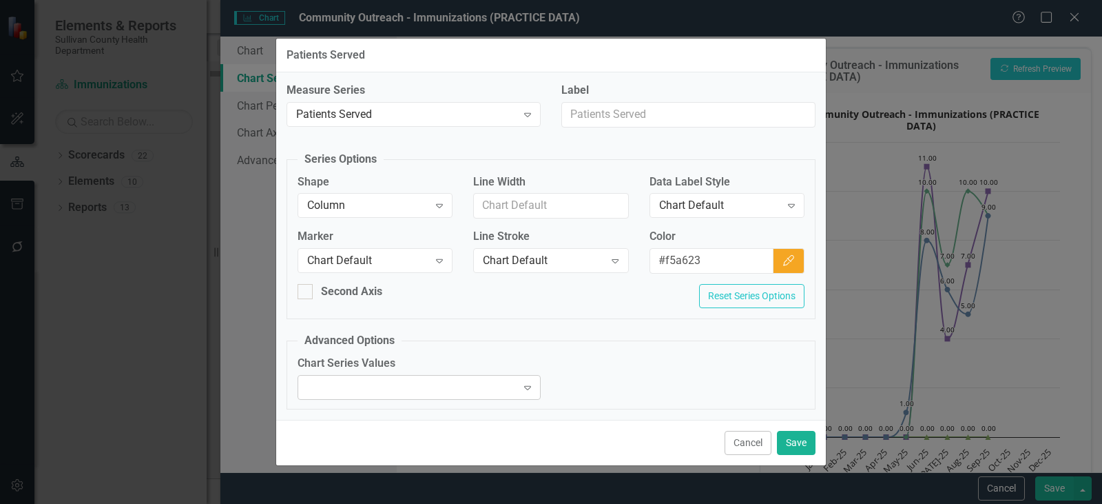
click at [515, 383] on div "Expand" at bounding box center [527, 387] width 25 height 22
click at [614, 118] on input "Label" at bounding box center [688, 114] width 254 height 25
type input "Patients Served"
click at [797, 436] on button "Save" at bounding box center [796, 443] width 39 height 24
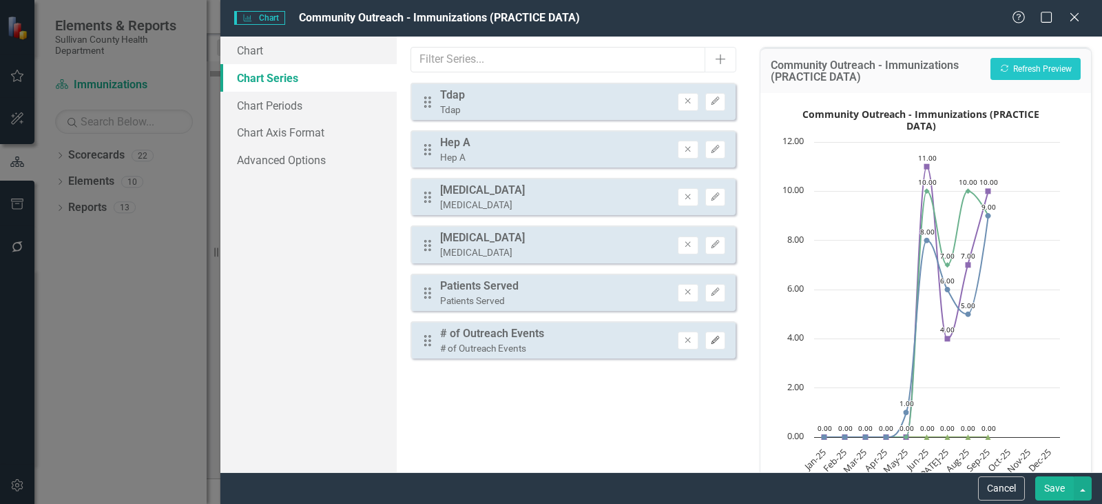
click at [719, 346] on button "Edit" at bounding box center [715, 340] width 20 height 18
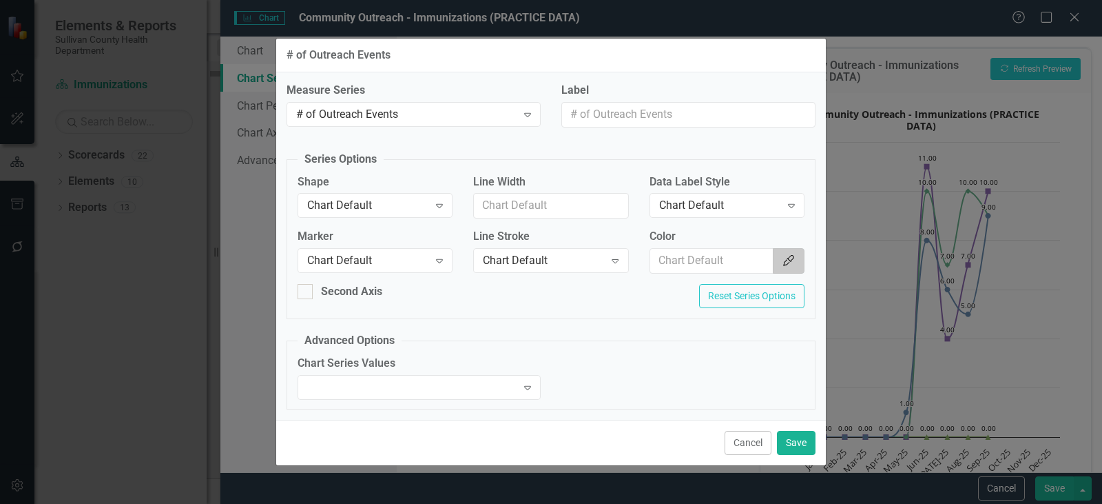
click at [794, 266] on button "Color Picker" at bounding box center [789, 260] width 32 height 25
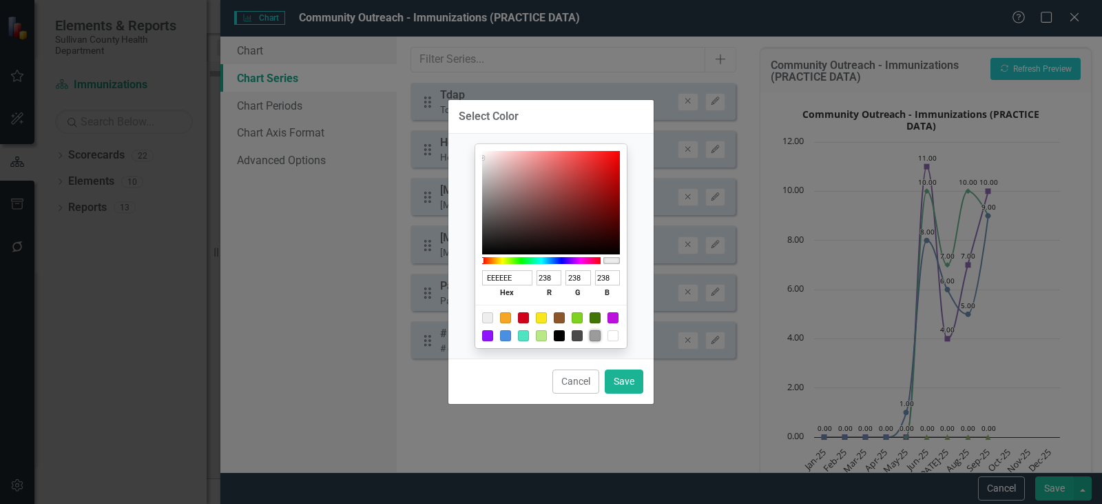
click at [591, 331] on div at bounding box center [595, 335] width 11 height 11
type input "9B9B9B"
type input "155"
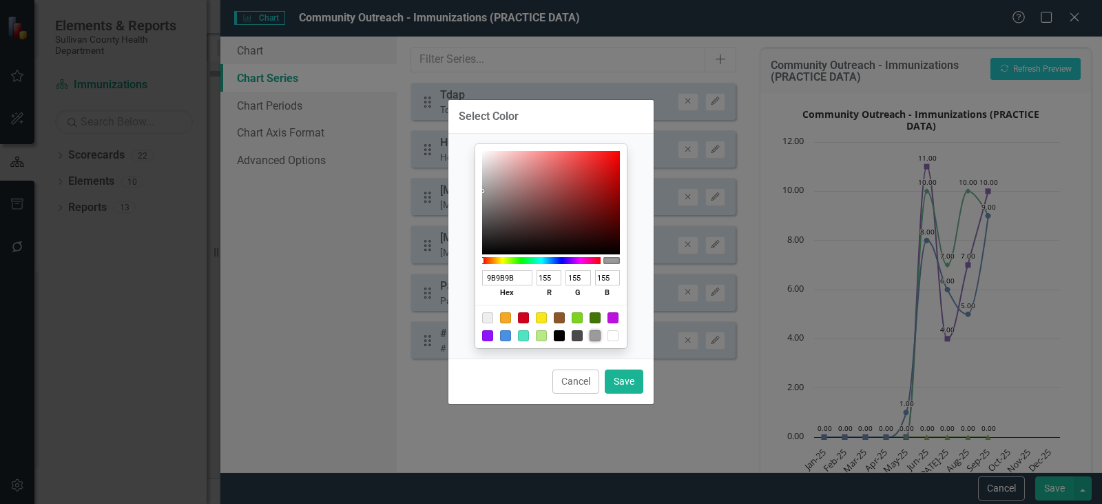
click at [524, 316] on div at bounding box center [523, 317] width 11 height 11
type input "D0021B"
type input "208"
type input "2"
type input "27"
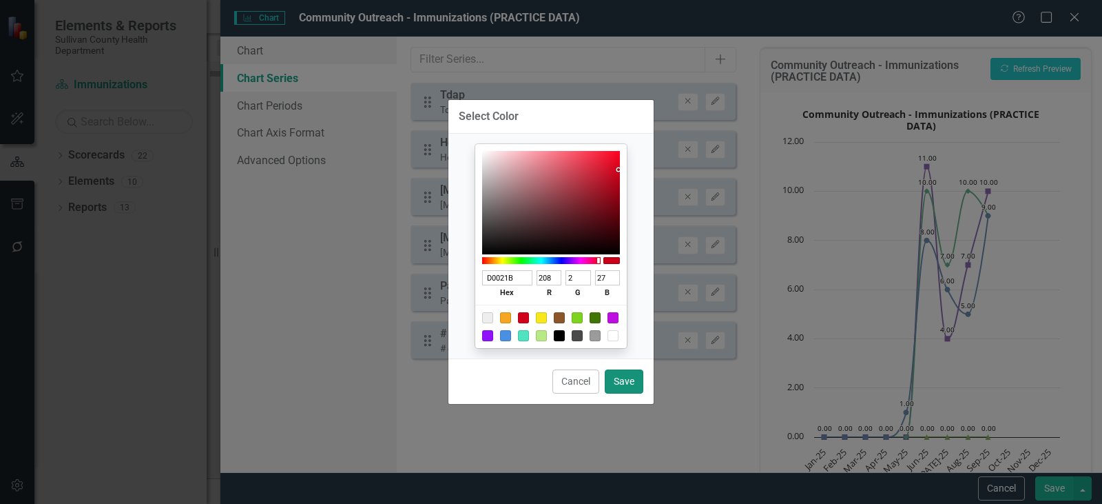
click at [621, 380] on button "Save" at bounding box center [624, 381] width 39 height 24
type input "#d0021b"
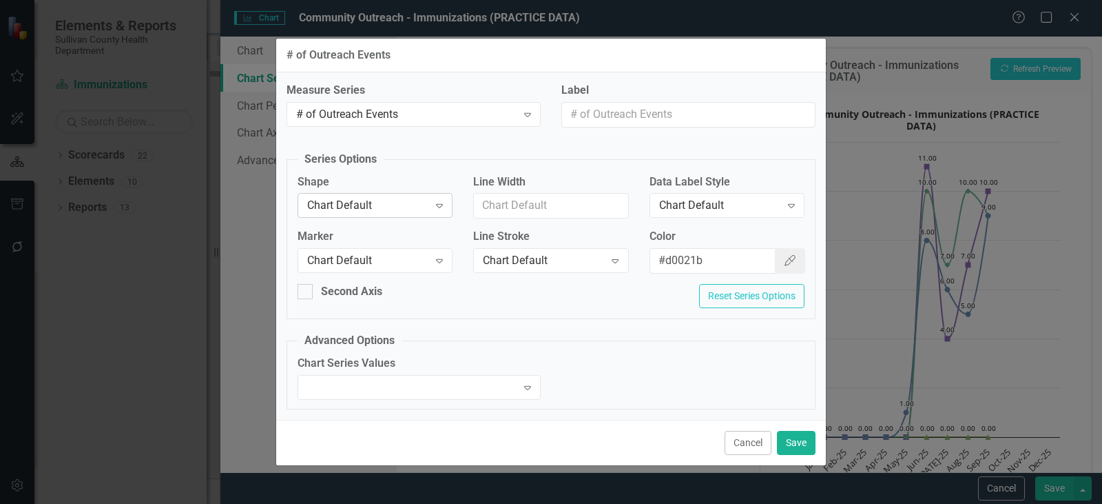
click at [408, 209] on div "Chart Default" at bounding box center [367, 206] width 121 height 16
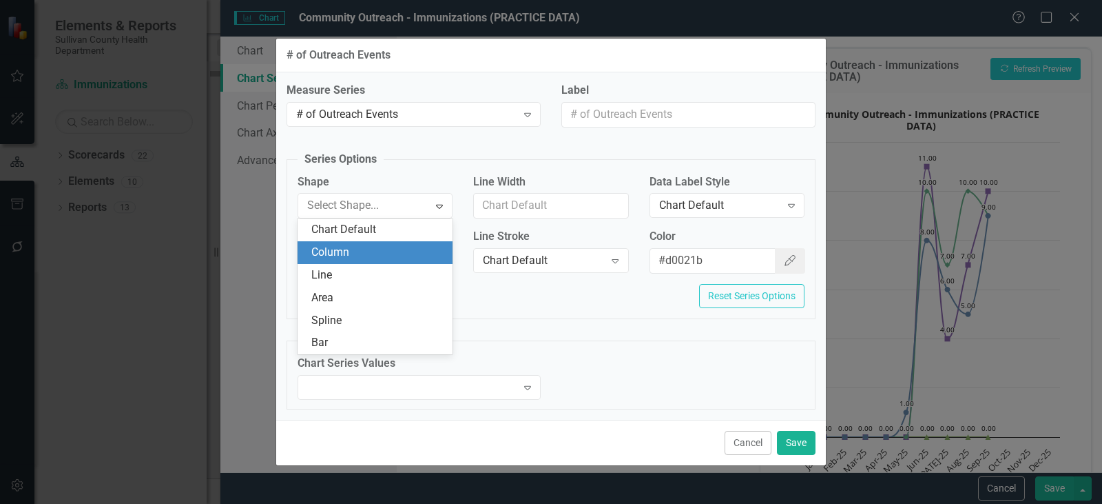
click at [382, 258] on div "Column" at bounding box center [377, 253] width 133 height 16
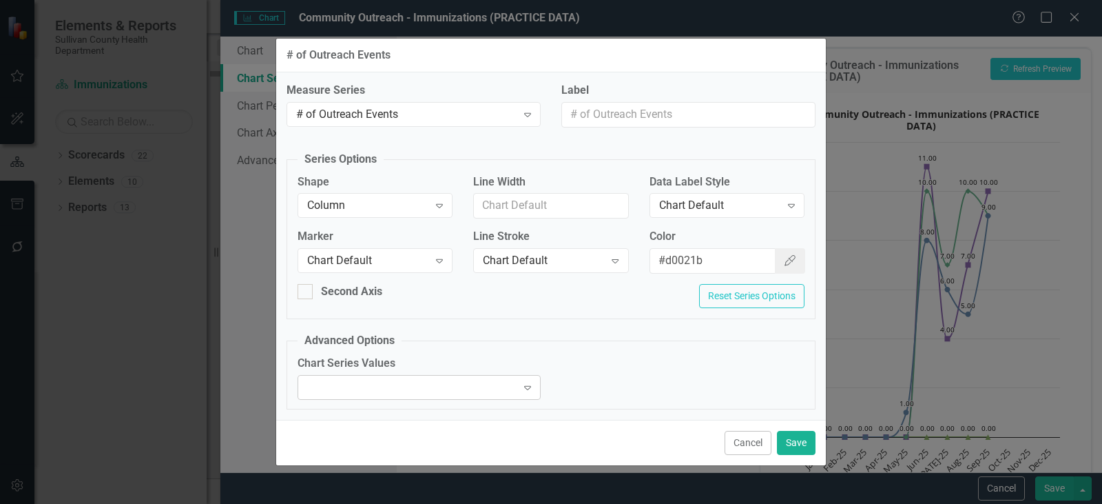
click at [516, 383] on div "Expand" at bounding box center [527, 387] width 25 height 22
click at [644, 109] on input "Label" at bounding box center [688, 114] width 254 height 25
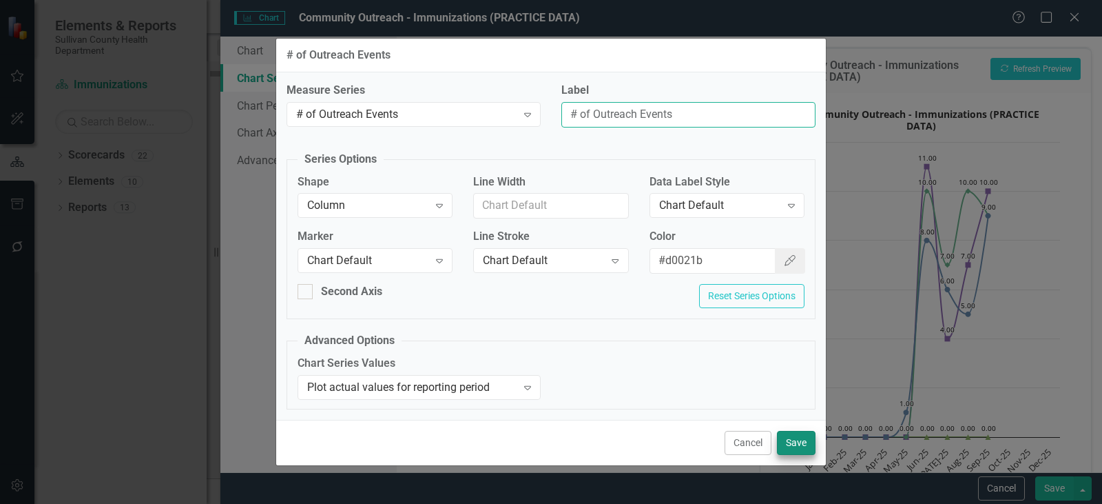
type input "# of Outreach Events"
click at [801, 442] on button "Save" at bounding box center [796, 443] width 39 height 24
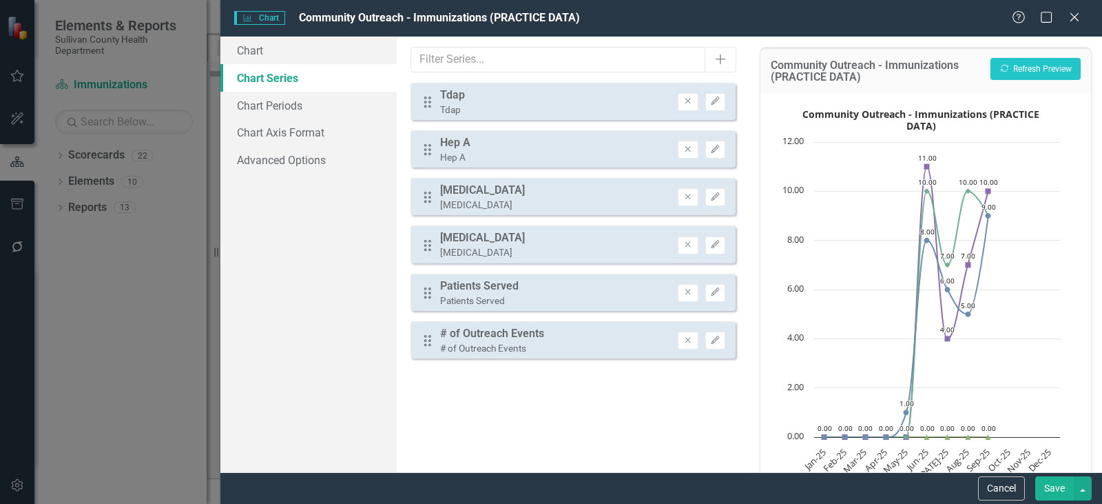
click at [1059, 490] on button "Save" at bounding box center [1054, 488] width 39 height 24
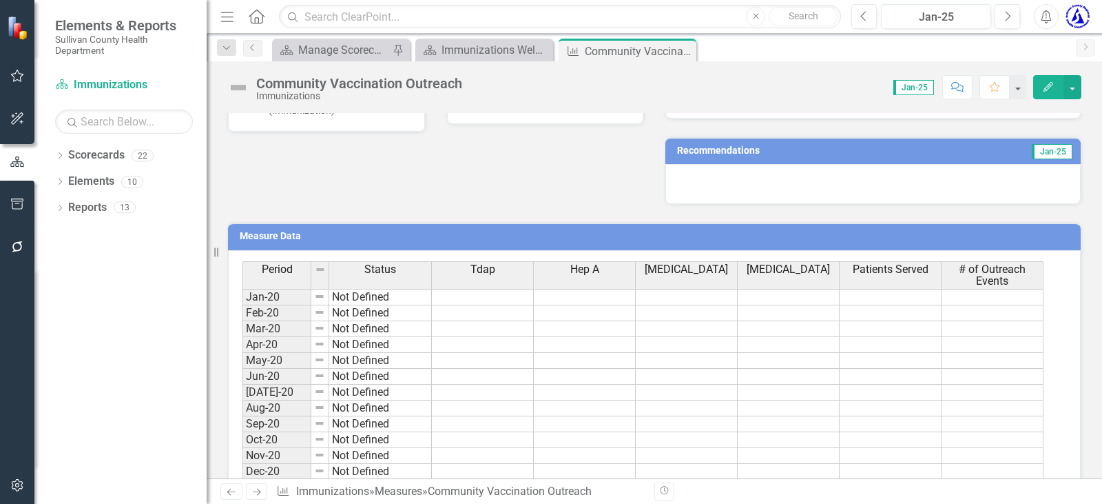
scroll to position [541, 0]
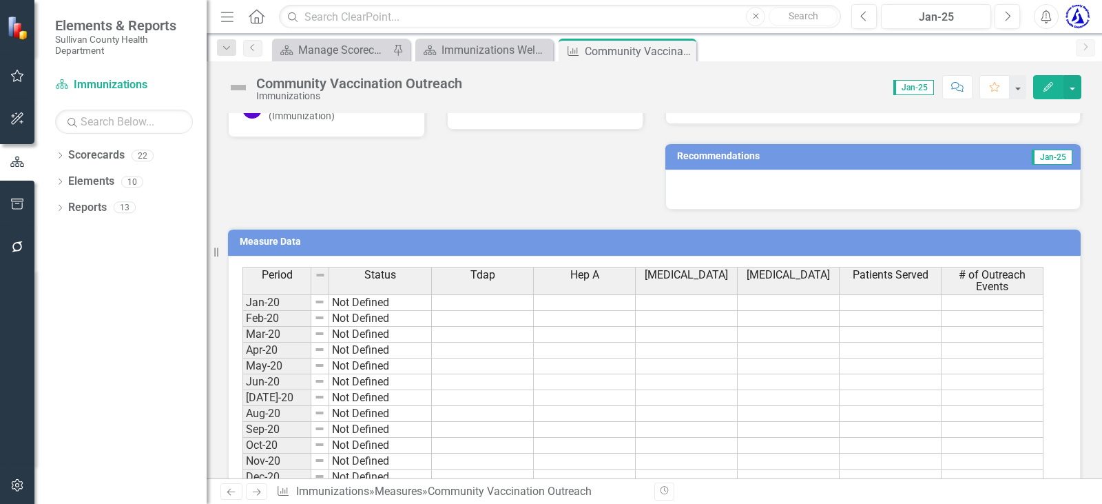
click at [270, 242] on h3 "Measure Data" at bounding box center [657, 241] width 834 height 10
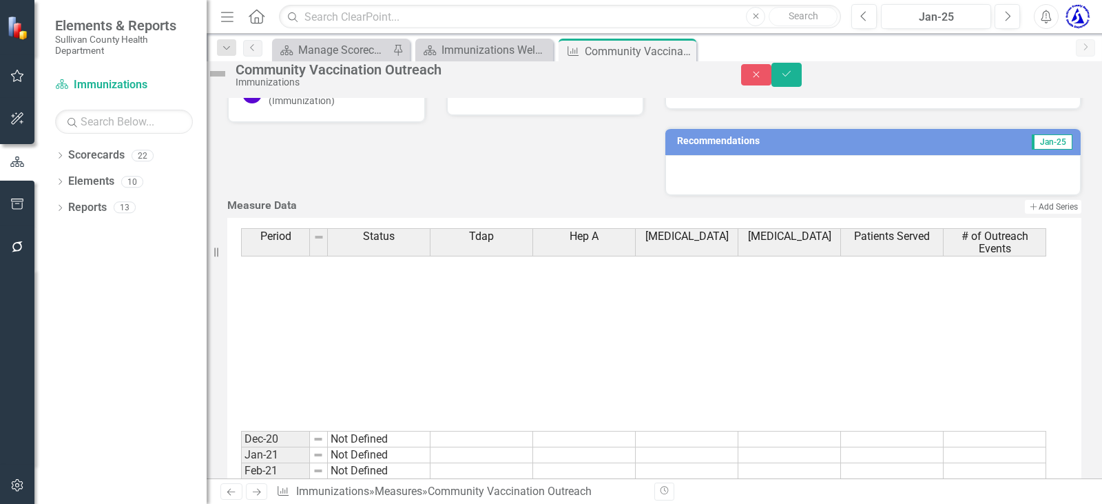
scroll to position [276, 0]
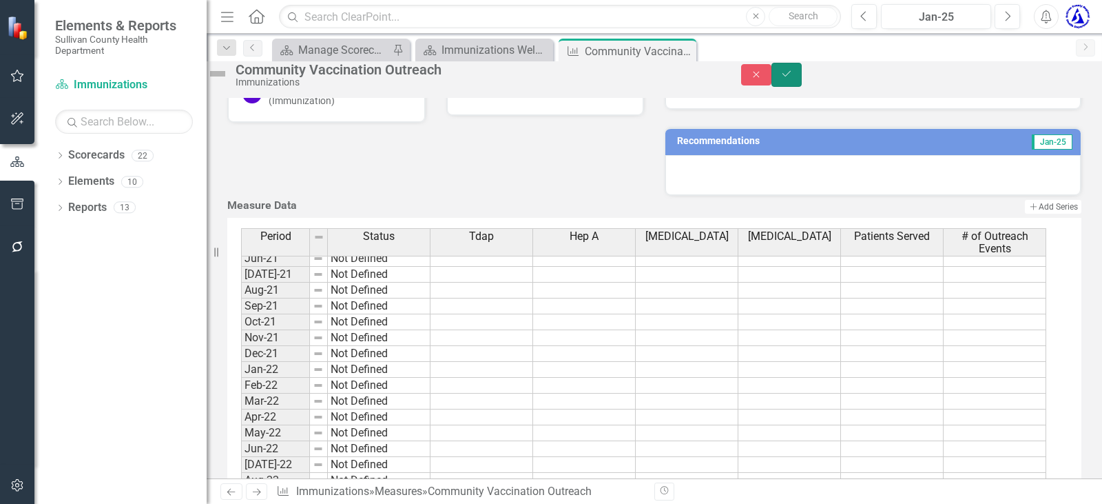
click at [793, 79] on icon "Save" at bounding box center [786, 74] width 12 height 10
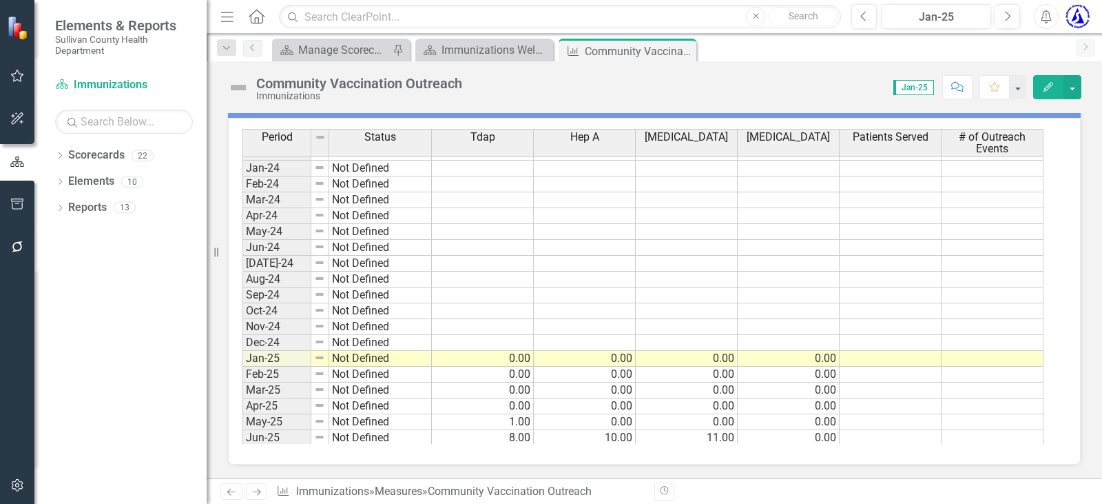
scroll to position [855, 0]
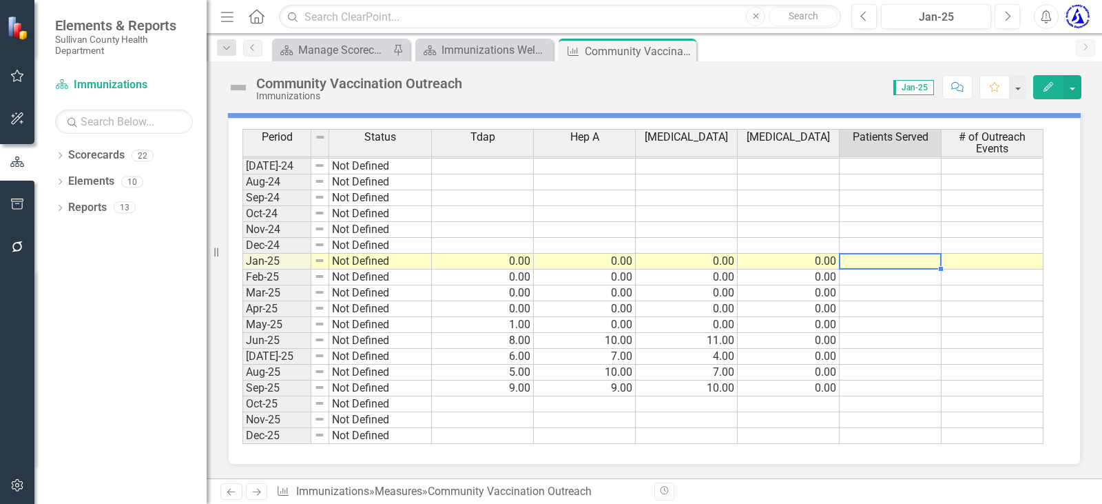
click at [242, 253] on div "Period Status Tdap Hep A [MEDICAL_DATA] [MEDICAL_DATA] Patients Served # of Out…" at bounding box center [242, 176] width 0 height 536
click at [921, 259] on td at bounding box center [891, 261] width 102 height 16
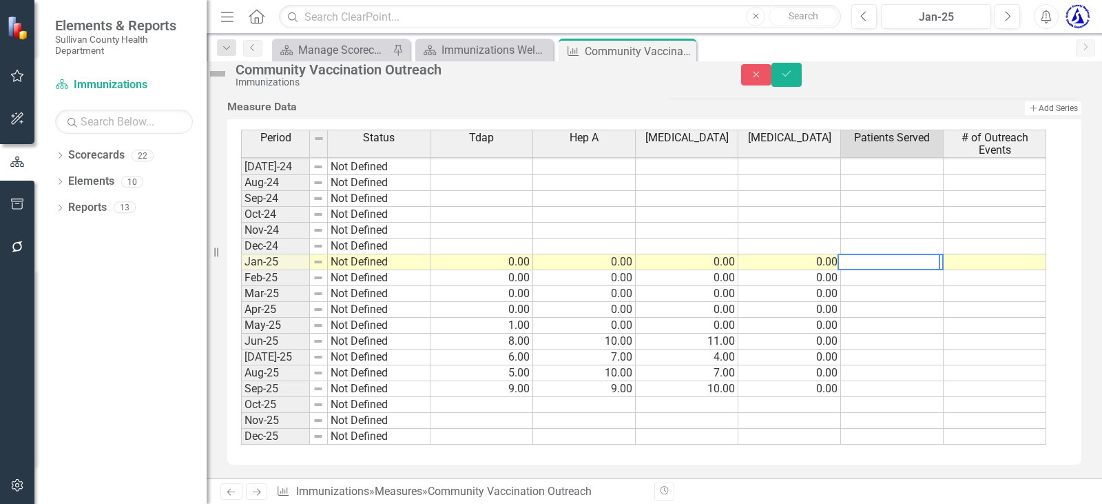
click at [902, 333] on td at bounding box center [892, 326] width 103 height 16
click at [902, 332] on td at bounding box center [892, 326] width 103 height 16
type textarea "1"
click at [900, 345] on td at bounding box center [892, 341] width 103 height 16
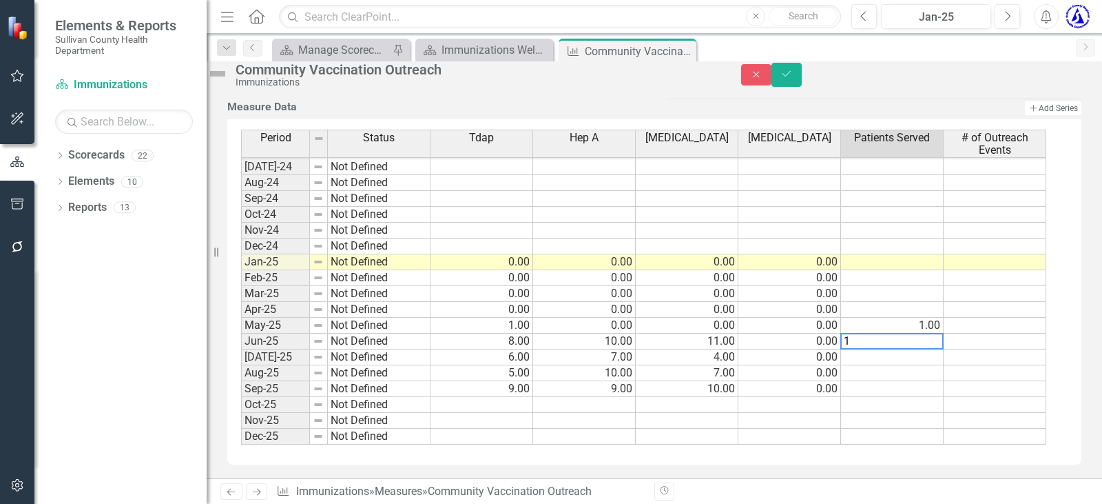
click at [906, 364] on td at bounding box center [892, 357] width 103 height 16
click at [900, 380] on td at bounding box center [892, 373] width 103 height 16
click at [907, 395] on td at bounding box center [892, 389] width 103 height 16
click at [913, 408] on td at bounding box center [892, 405] width 103 height 16
click at [925, 376] on td "1.00" at bounding box center [892, 373] width 103 height 16
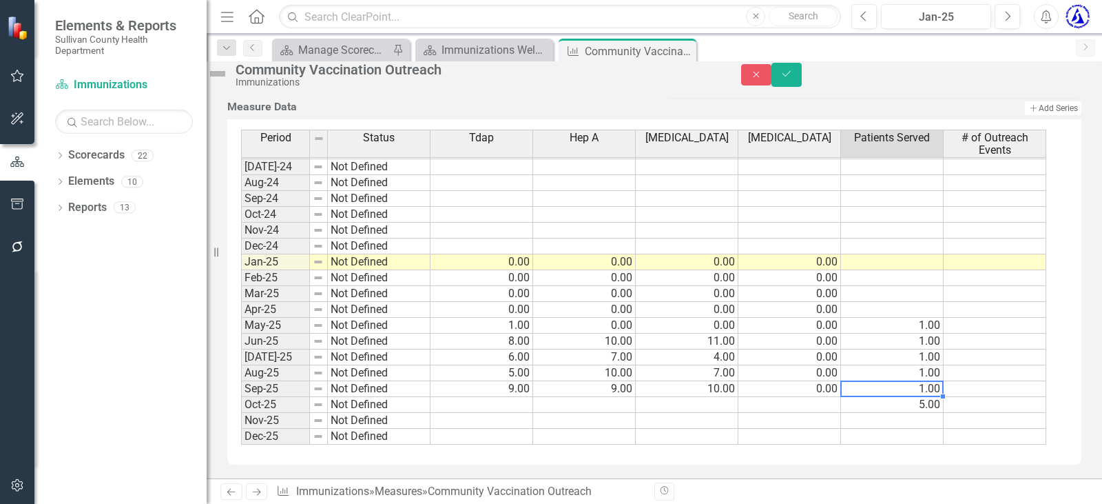
click at [931, 396] on td "1.00" at bounding box center [892, 389] width 103 height 16
drag, startPoint x: 931, startPoint y: 396, endPoint x: 862, endPoint y: 406, distance: 70.3
click at [862, 406] on div "Period Status Tdap Hep A [MEDICAL_DATA] [MEDICAL_DATA] Patients Served # of Out…" at bounding box center [649, 286] width 816 height 315
type textarea "1"
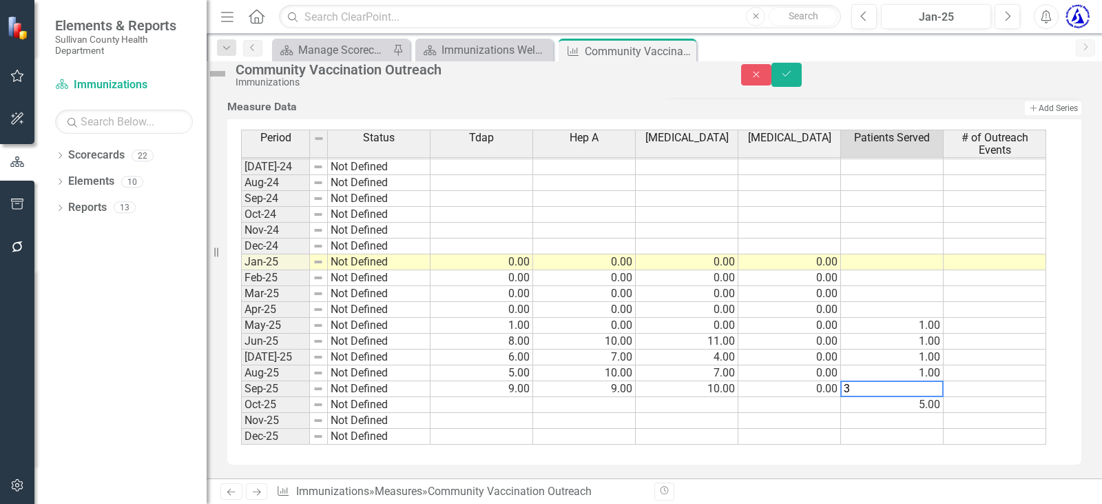
type textarea "3"
click at [970, 326] on td at bounding box center [995, 326] width 103 height 16
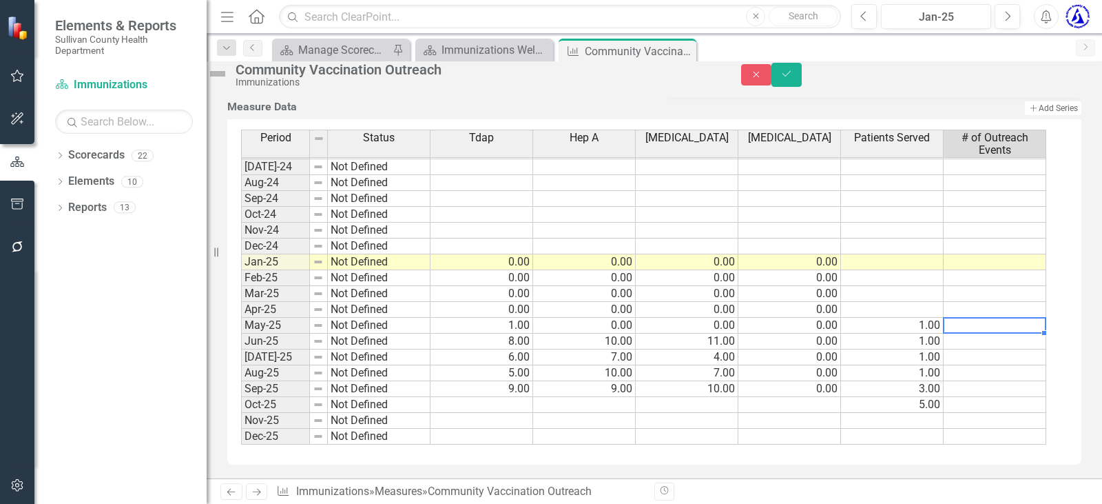
click at [989, 332] on td at bounding box center [995, 326] width 103 height 16
type textarea "1"
click at [1002, 347] on td at bounding box center [995, 341] width 103 height 16
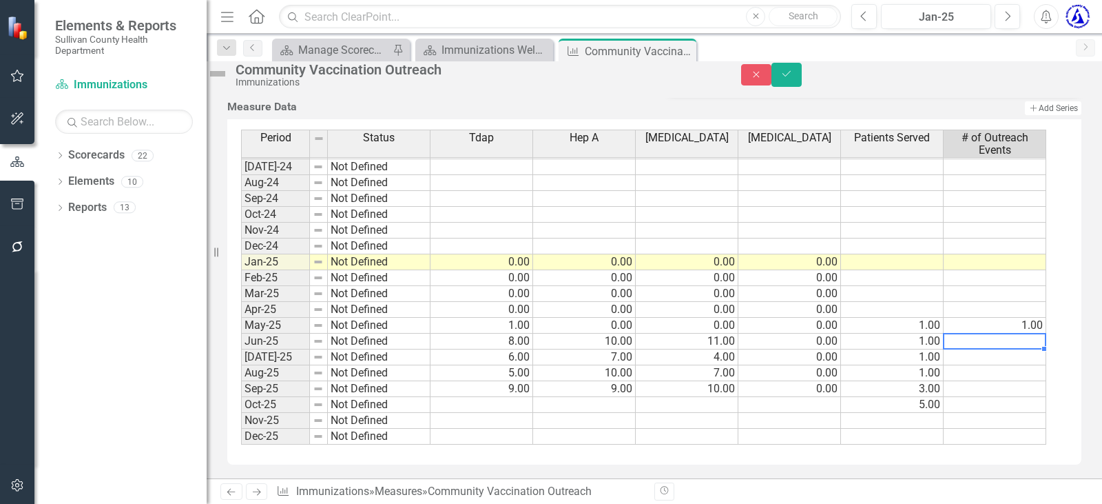
click at [1002, 347] on td at bounding box center [995, 341] width 103 height 16
type textarea "1"
drag, startPoint x: 1007, startPoint y: 349, endPoint x: 898, endPoint y: 337, distance: 109.5
click at [898, 337] on div "Period Status Tdap Hep A [MEDICAL_DATA] [MEDICAL_DATA] Patients Served # of Out…" at bounding box center [649, 286] width 816 height 315
click at [958, 348] on textarea at bounding box center [994, 341] width 103 height 17
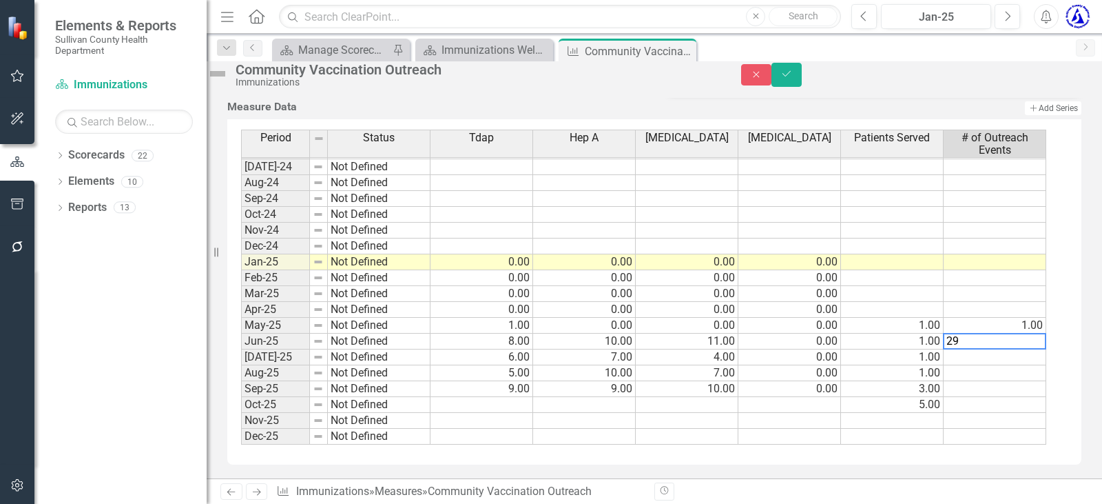
click at [988, 362] on td at bounding box center [995, 357] width 103 height 16
click at [966, 375] on td at bounding box center [995, 373] width 103 height 16
click at [1014, 364] on td "17.00" at bounding box center [995, 357] width 103 height 16
click at [960, 377] on td at bounding box center [995, 373] width 103 height 16
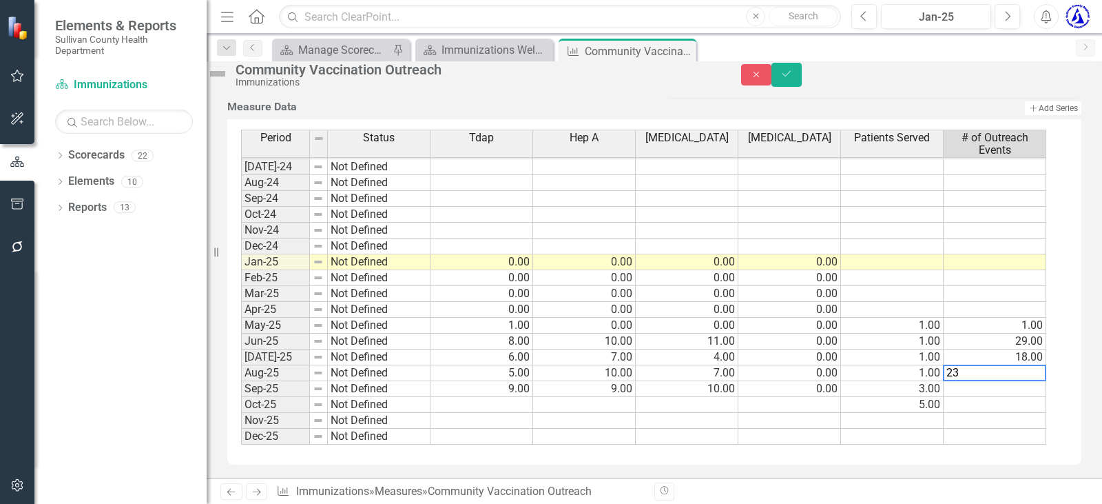
click at [1007, 397] on td at bounding box center [995, 389] width 103 height 16
click at [923, 333] on td "1.00" at bounding box center [892, 326] width 103 height 16
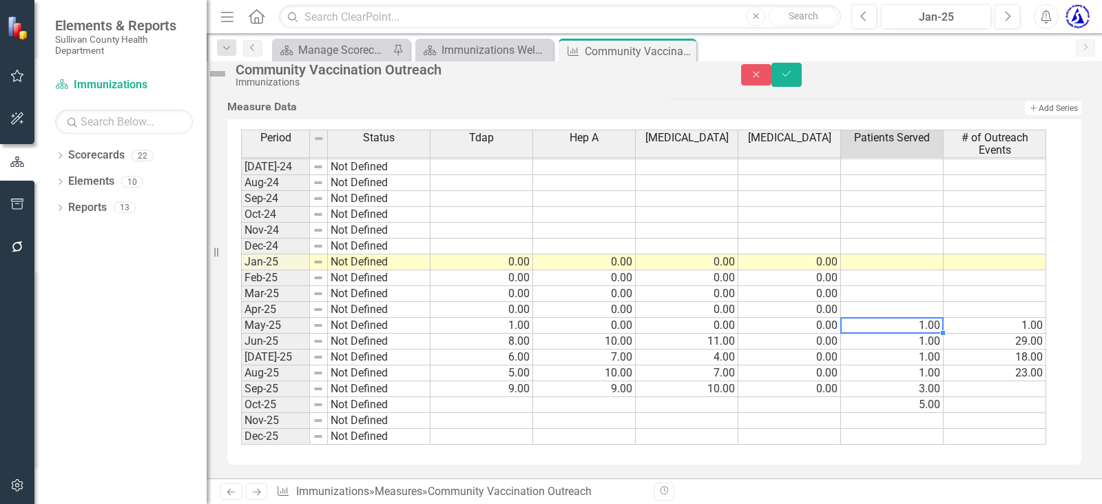
click at [923, 332] on td "1.00" at bounding box center [892, 326] width 103 height 16
click at [935, 343] on td "1.00" at bounding box center [892, 341] width 103 height 16
click at [930, 380] on td "1.00" at bounding box center [892, 373] width 103 height 16
click at [930, 379] on td "1.00" at bounding box center [892, 373] width 103 height 16
type textarea "1"
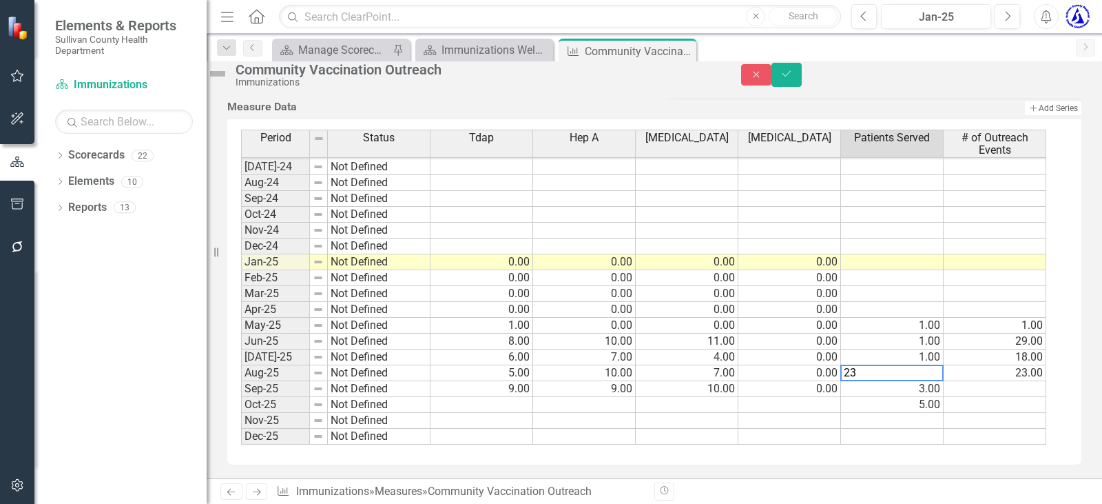
click at [935, 365] on td "1.00" at bounding box center [892, 357] width 103 height 16
click at [932, 342] on td "1.00" at bounding box center [892, 341] width 103 height 16
drag, startPoint x: 899, startPoint y: 353, endPoint x: 796, endPoint y: 330, distance: 105.1
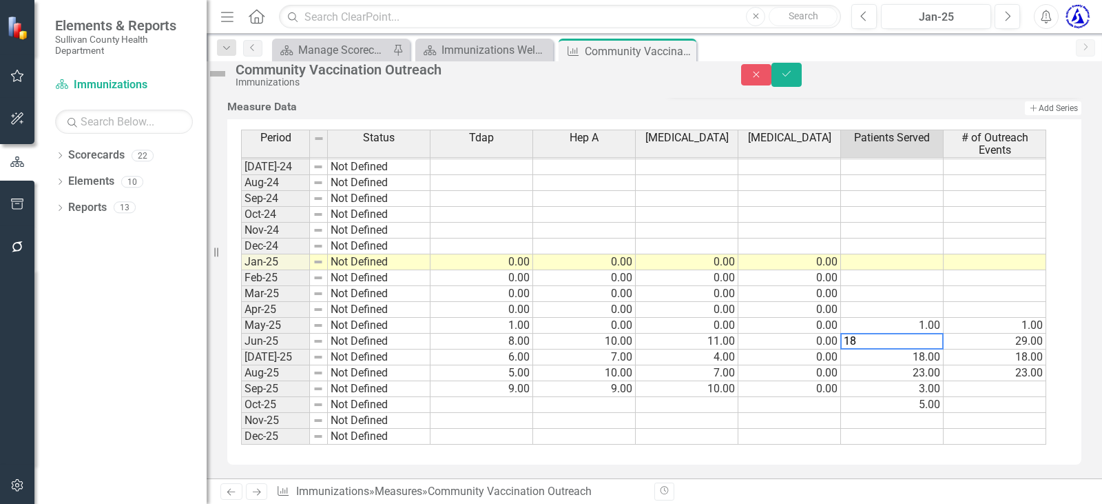
click at [796, 332] on div "Period Status Tdap Hep A [MEDICAL_DATA] [MEDICAL_DATA] Patients Served # of Out…" at bounding box center [649, 286] width 816 height 315
click at [922, 333] on td "1.00" at bounding box center [892, 326] width 103 height 16
click at [909, 324] on textarea "29" at bounding box center [891, 325] width 103 height 17
type textarea "1"
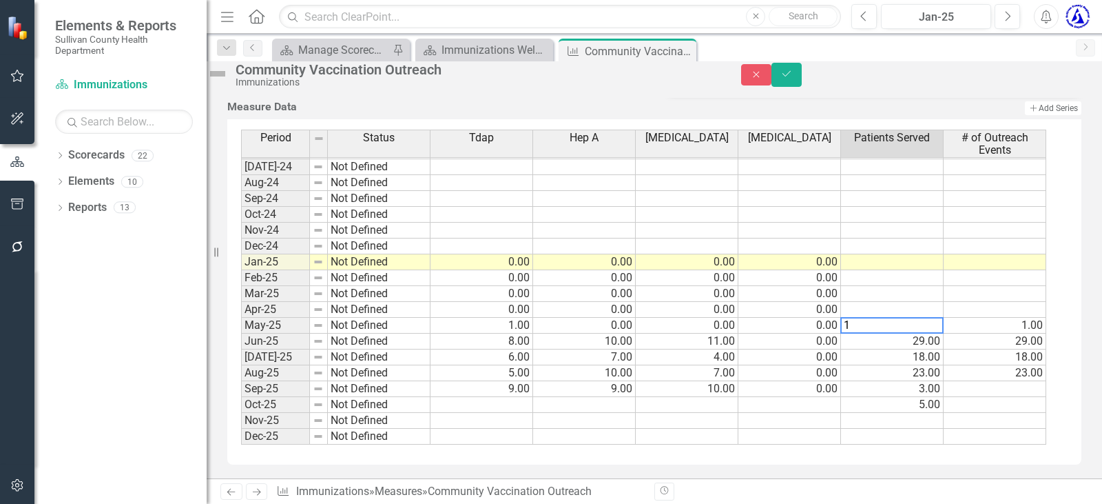
click at [1039, 344] on td "29.00" at bounding box center [995, 341] width 103 height 16
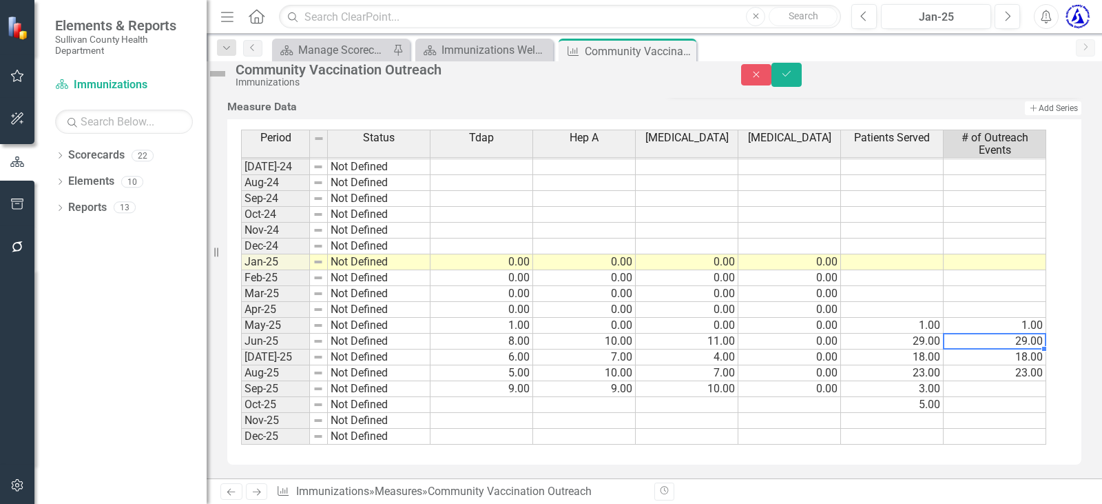
click at [1038, 344] on td "29.00" at bounding box center [995, 341] width 103 height 16
click at [1038, 344] on textarea "1" at bounding box center [994, 341] width 103 height 17
click at [1035, 364] on td "18.00" at bounding box center [995, 357] width 103 height 16
type textarea "1"
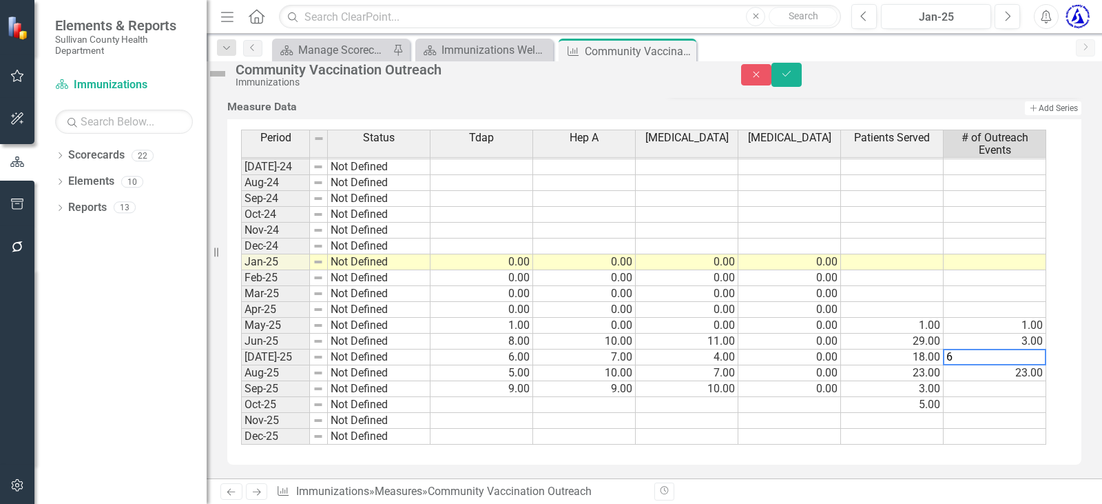
click at [241, 383] on div "Period Status Tdap Hep A [MEDICAL_DATA] [MEDICAL_DATA] Patients Served # of Out…" at bounding box center [241, 184] width 0 height 520
click at [1042, 382] on div at bounding box center [1044, 380] width 5 height 6
click at [1017, 373] on td "23.00" at bounding box center [995, 373] width 103 height 16
click at [1017, 377] on textarea "6" at bounding box center [994, 372] width 103 height 17
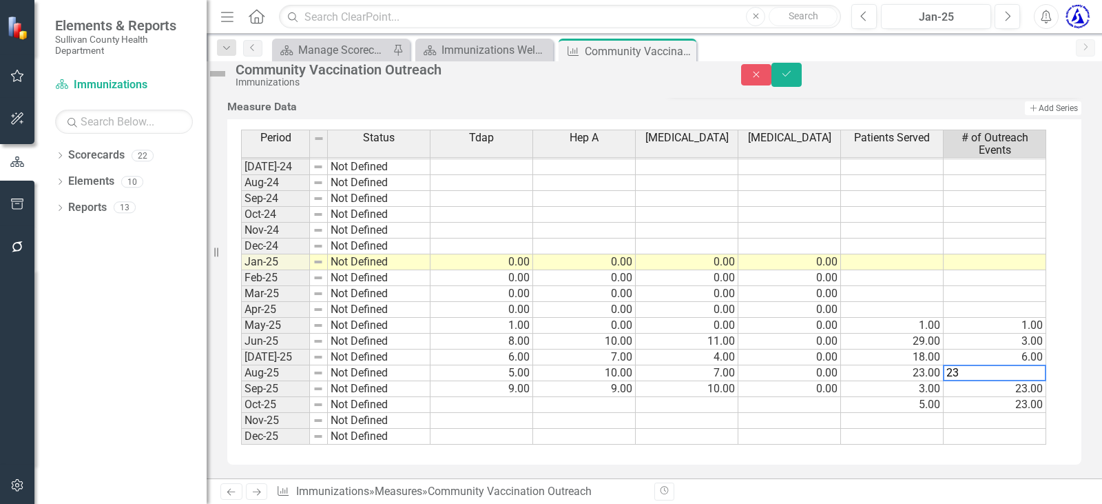
type textarea "2"
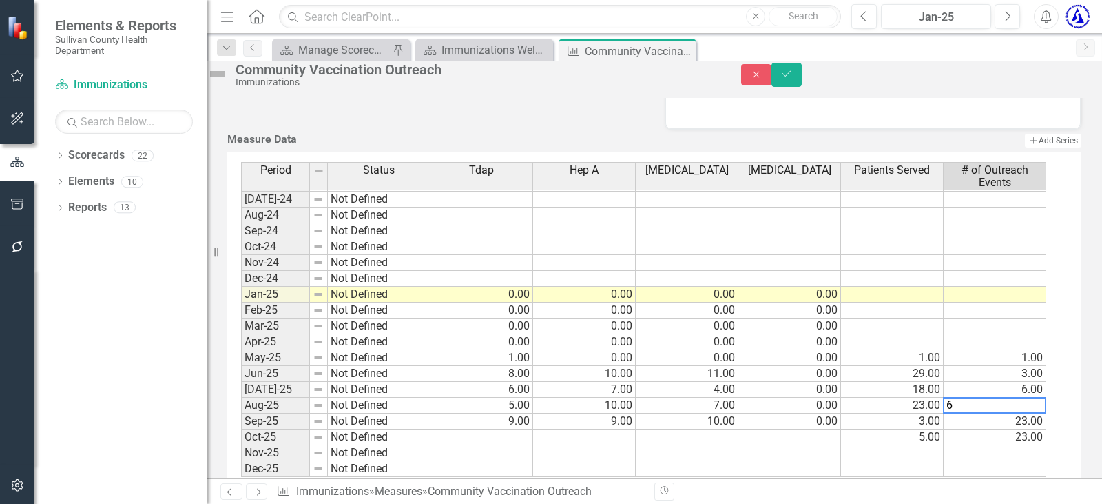
scroll to position [684, 0]
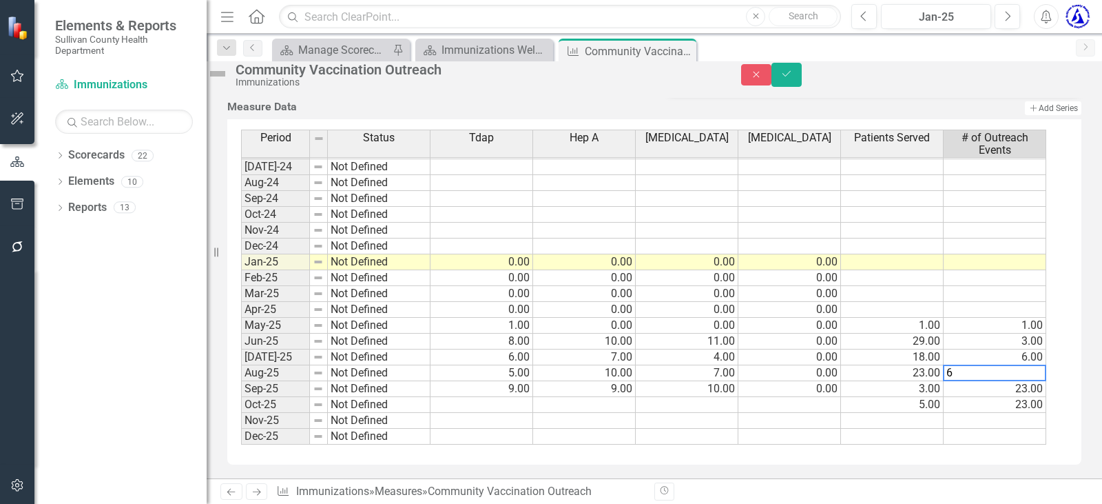
click at [1026, 388] on td "23.00" at bounding box center [995, 389] width 103 height 16
click at [1026, 388] on textarea "6" at bounding box center [994, 388] width 103 height 17
type textarea "23"
click at [1039, 409] on td "23.00" at bounding box center [995, 405] width 103 height 16
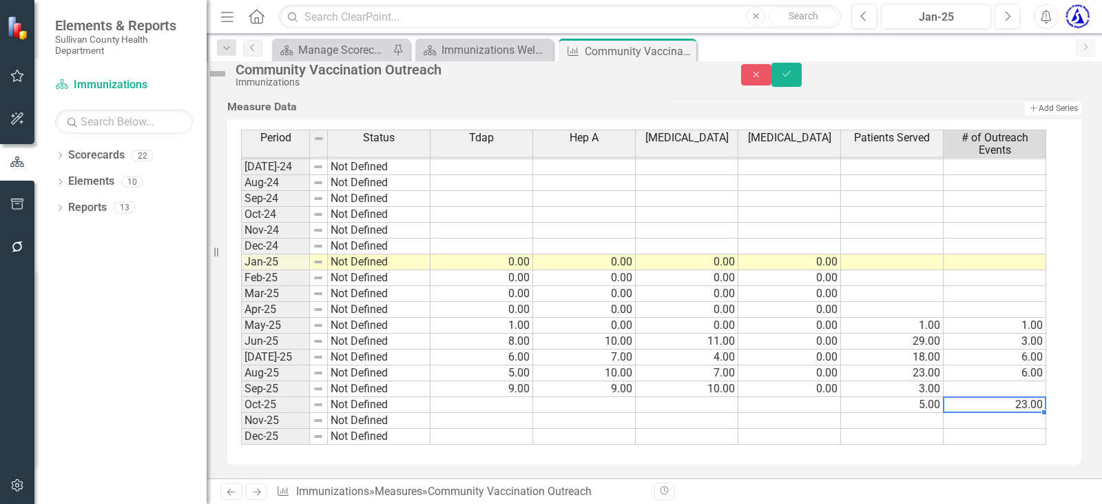
click at [1039, 408] on td "23.00" at bounding box center [995, 405] width 103 height 16
type textarea "2"
click at [1025, 392] on td at bounding box center [995, 389] width 103 height 16
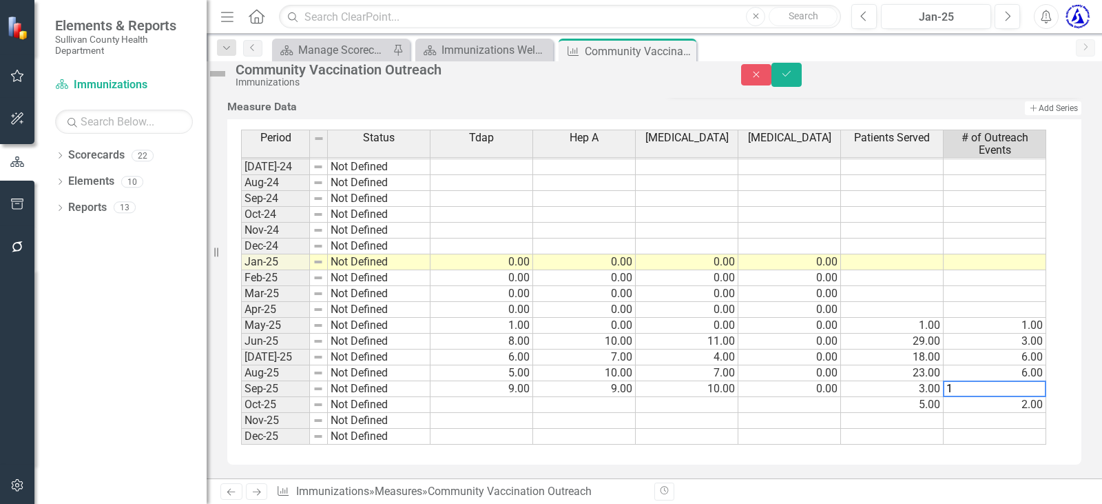
click at [1013, 417] on td at bounding box center [995, 421] width 103 height 16
click at [1035, 386] on td "1.00" at bounding box center [995, 389] width 103 height 16
type textarea "14"
click at [1026, 420] on td at bounding box center [995, 421] width 103 height 16
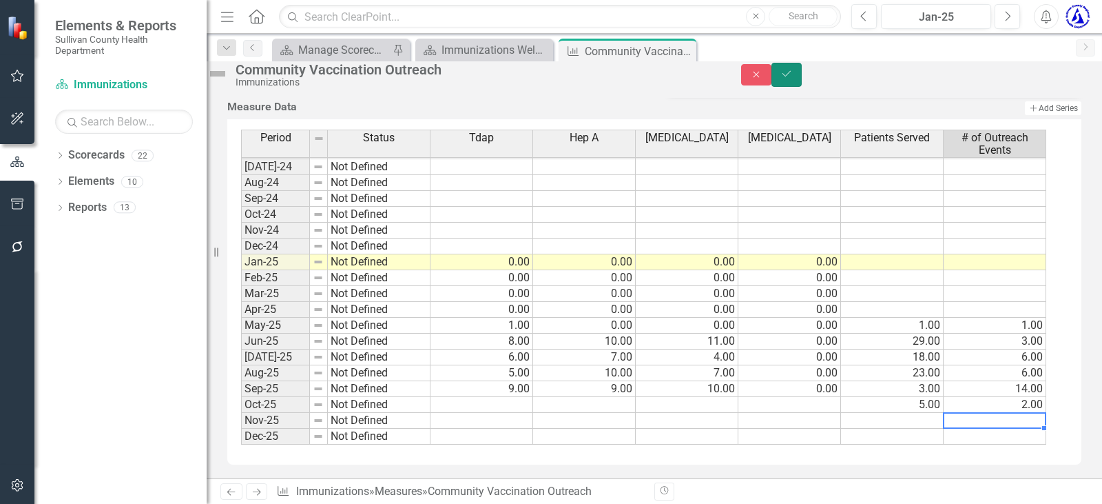
click at [793, 79] on icon "Save" at bounding box center [786, 74] width 12 height 10
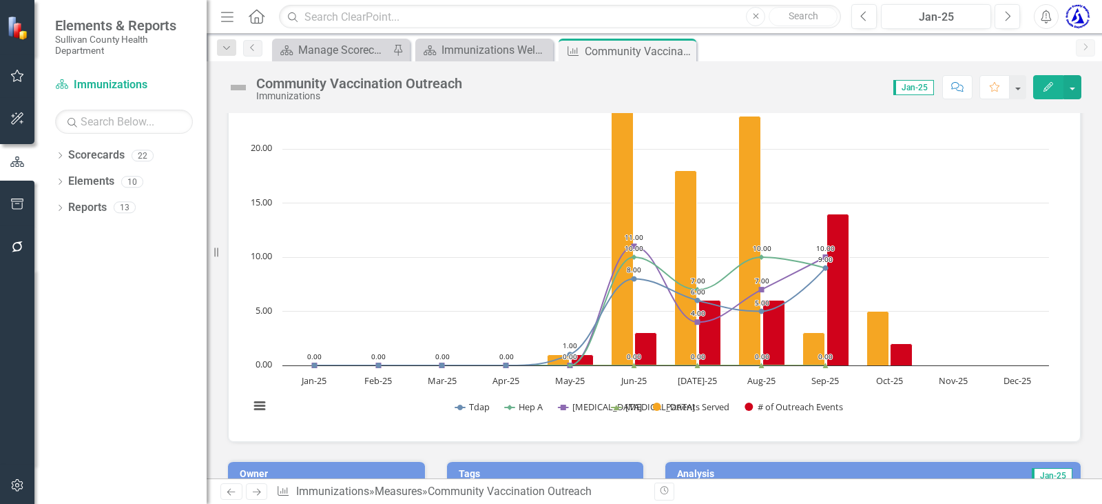
scroll to position [69, 0]
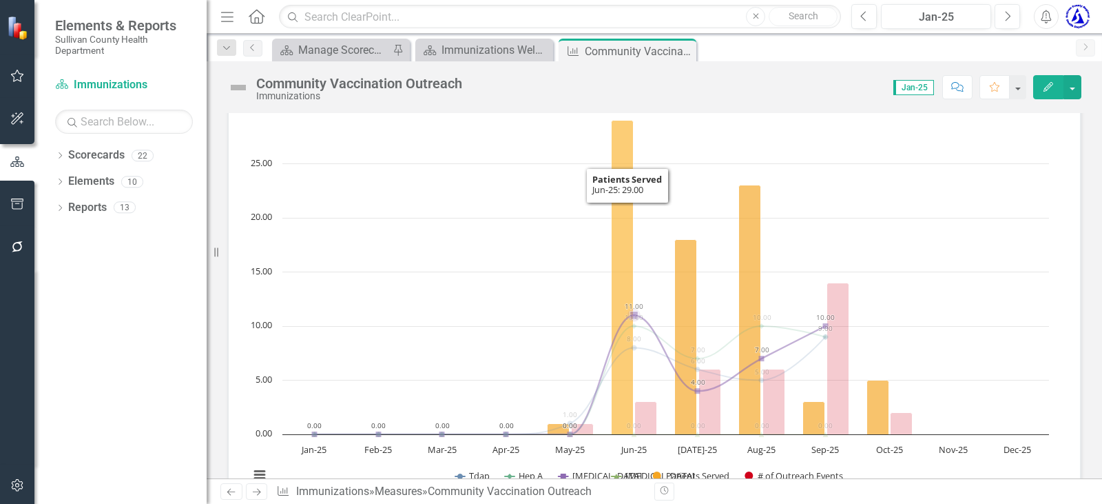
click at [619, 216] on icon "Jun-25, 29. Patients Served." at bounding box center [623, 278] width 22 height 314
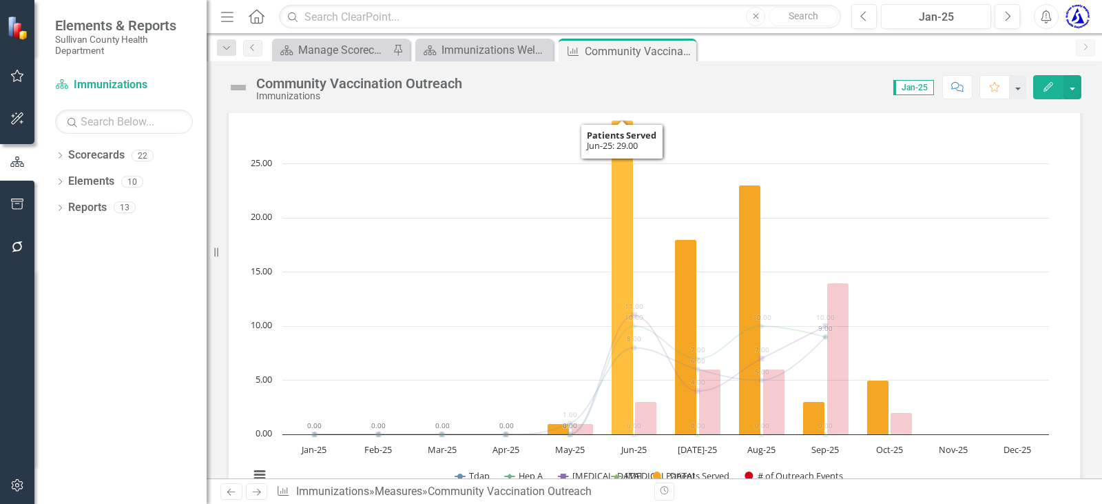
click at [619, 216] on icon "Jun-25, 29. Patients Served." at bounding box center [623, 278] width 22 height 314
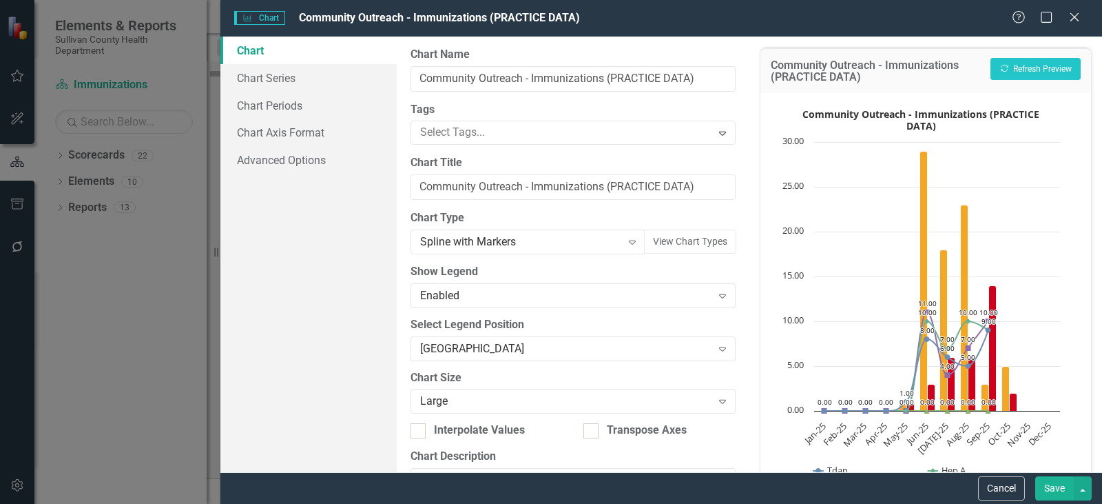
scroll to position [74, 0]
click at [268, 78] on link "Chart Series" at bounding box center [308, 78] width 176 height 28
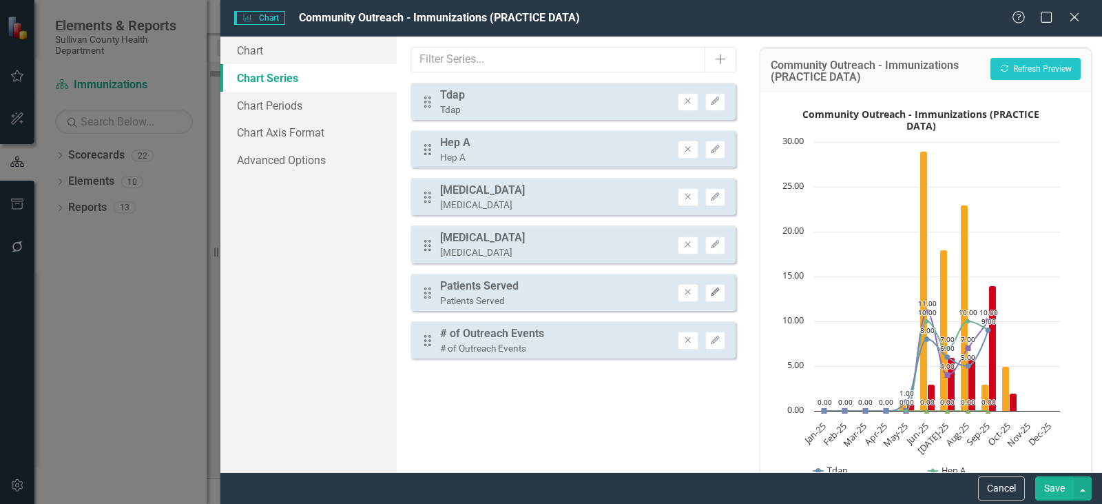
click at [715, 292] on icon "Edit" at bounding box center [715, 292] width 10 height 8
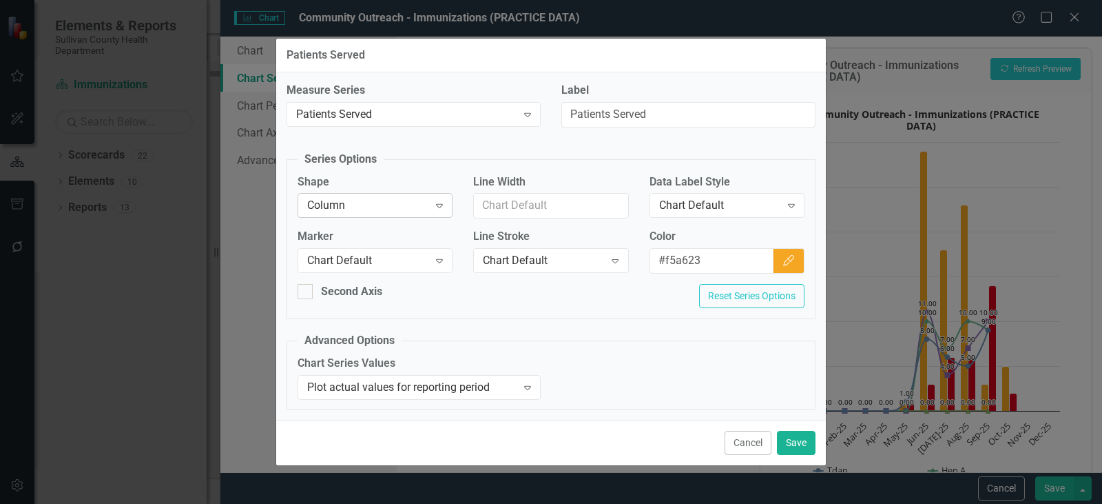
click at [433, 200] on icon "Expand" at bounding box center [440, 205] width 14 height 11
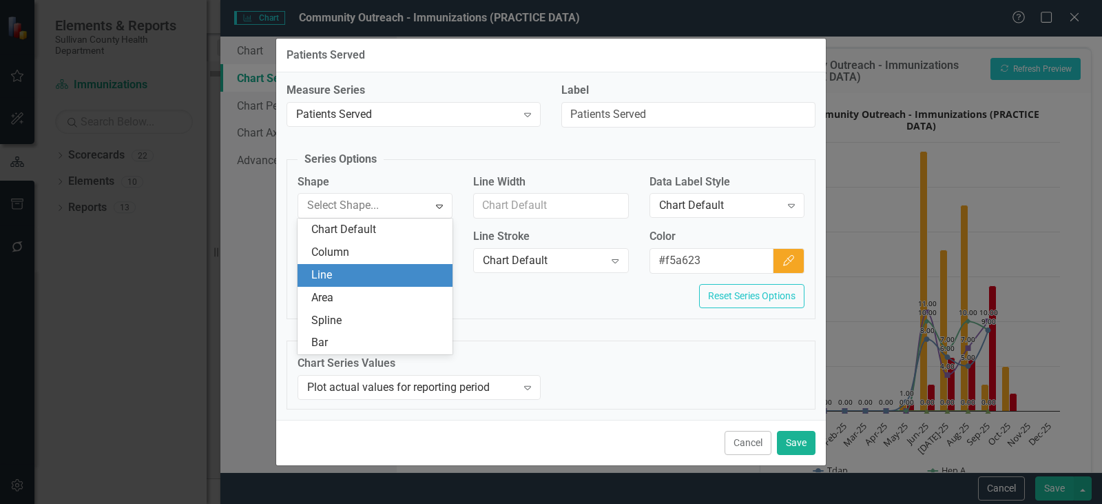
click at [413, 267] on div "Line" at bounding box center [377, 275] width 133 height 16
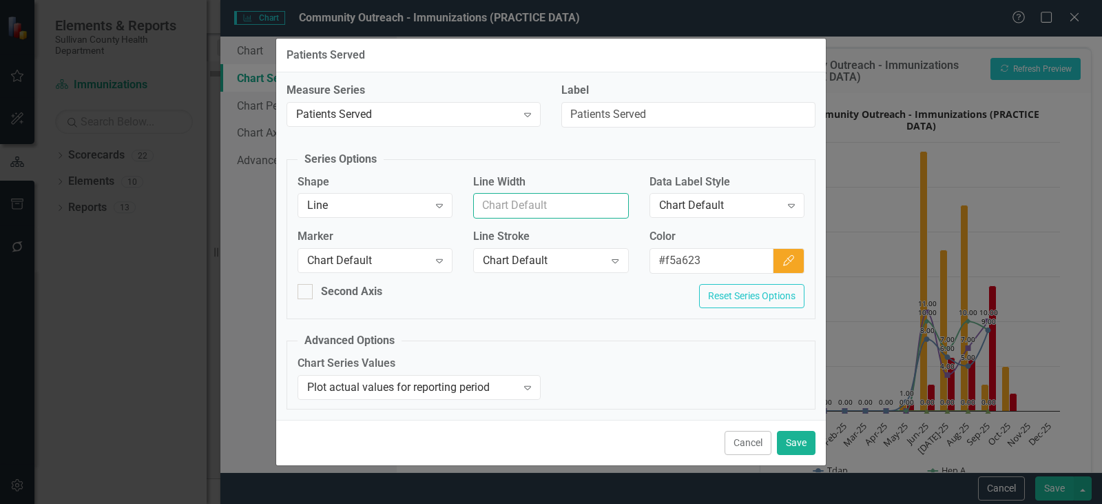
click at [526, 207] on input "Line Width" at bounding box center [550, 205] width 155 height 25
type input "2"
click at [444, 257] on icon "Expand" at bounding box center [440, 260] width 14 height 11
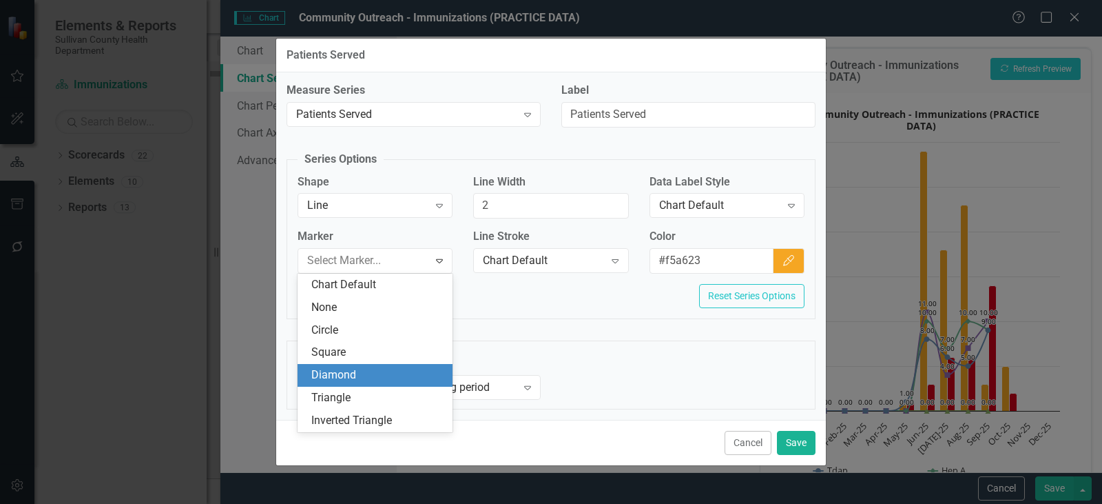
click at [391, 375] on div "Diamond" at bounding box center [377, 375] width 133 height 16
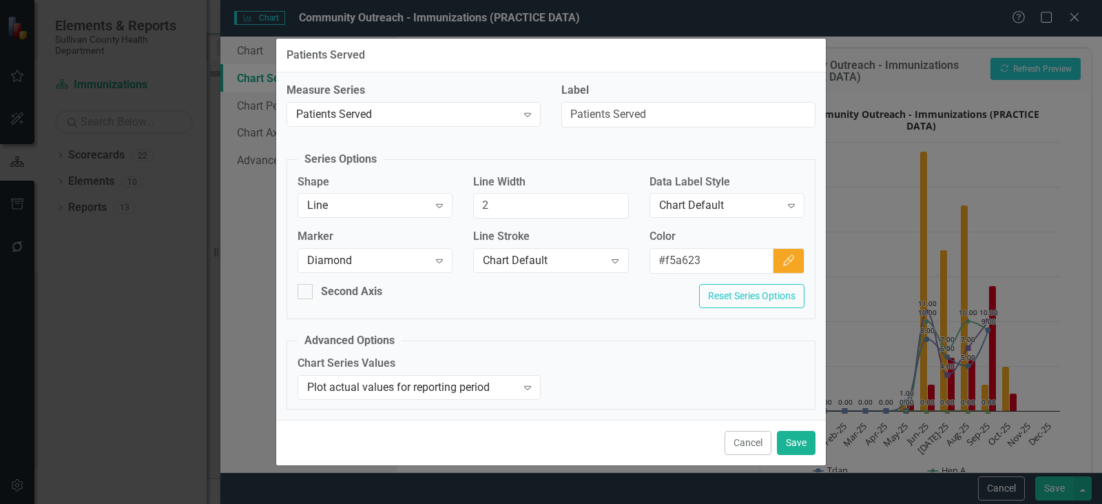
click at [584, 293] on div "Second Axis Reset Series Options" at bounding box center [551, 301] width 528 height 34
click at [713, 210] on div "Chart Default" at bounding box center [719, 206] width 121 height 16
click at [792, 435] on button "Save" at bounding box center [796, 443] width 39 height 24
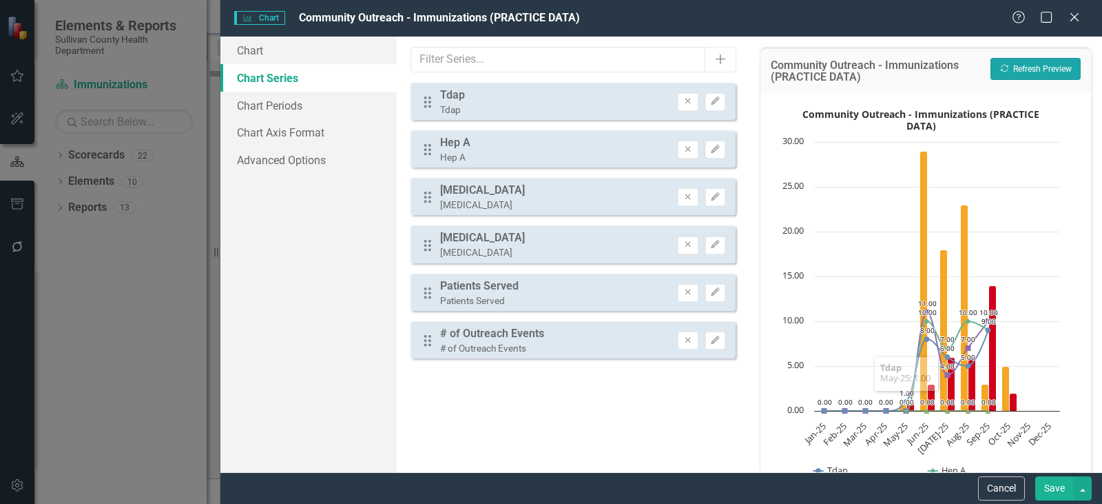
click at [1030, 67] on button "Recalculate Refresh Preview" at bounding box center [1036, 69] width 90 height 22
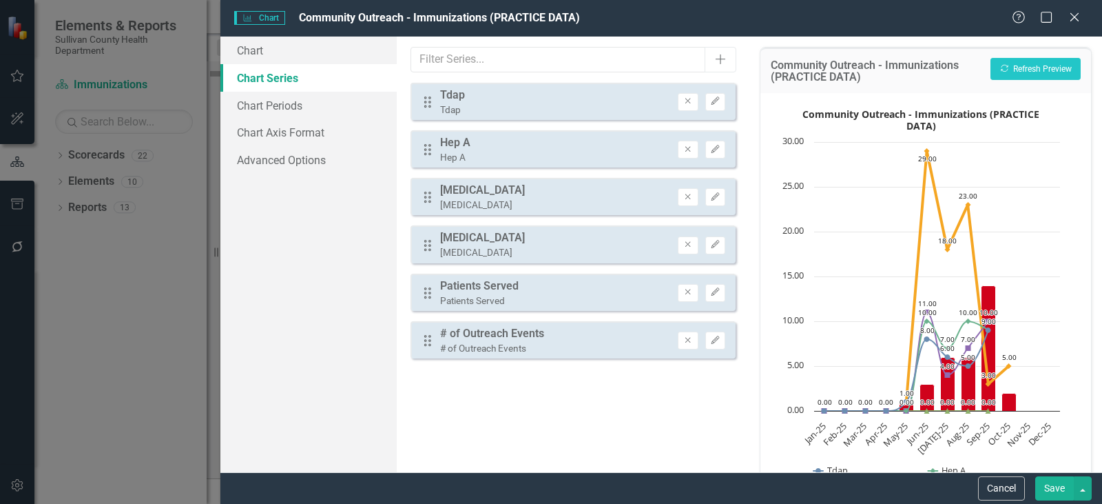
click at [1055, 492] on button "Save" at bounding box center [1054, 488] width 39 height 24
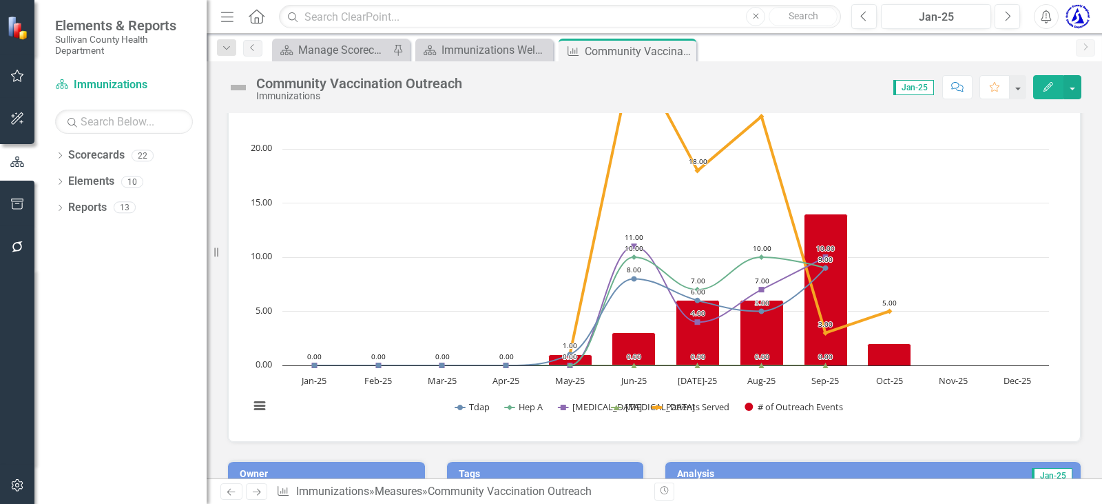
scroll to position [69, 0]
